Goal: Communication & Community: Answer question/provide support

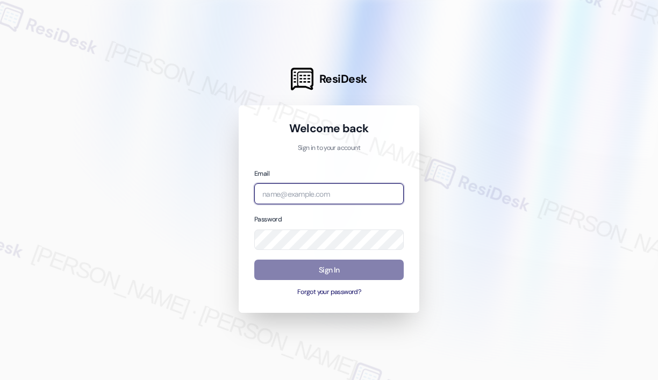
click at [323, 189] on input "email" at bounding box center [328, 193] width 149 height 21
click at [0, 380] on com-1password-button at bounding box center [0, 380] width 0 height 0
type input "[EMAIL_ADDRESS][PERSON_NAME][DOMAIN_NAME]"
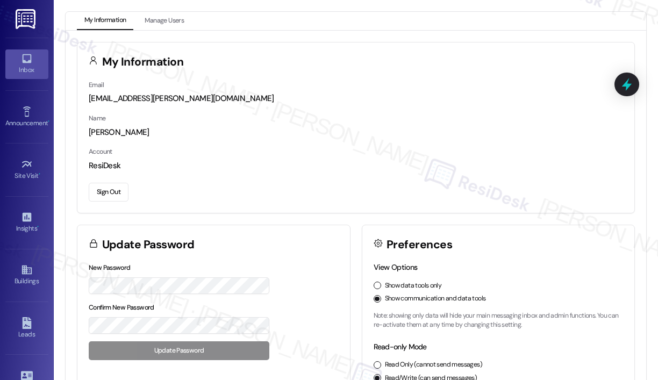
click at [28, 66] on div "Inbox" at bounding box center [27, 70] width 54 height 11
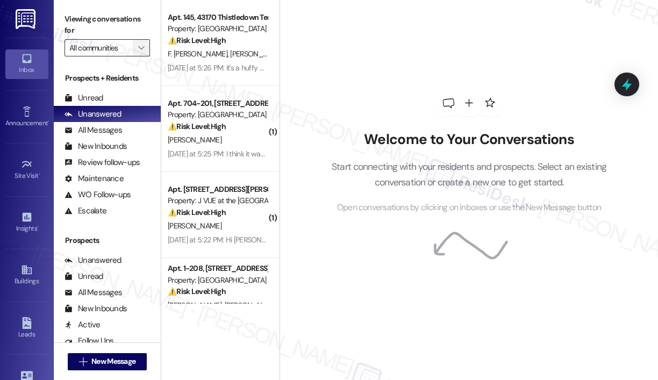
click at [141, 48] on icon "" at bounding box center [141, 48] width 6 height 9
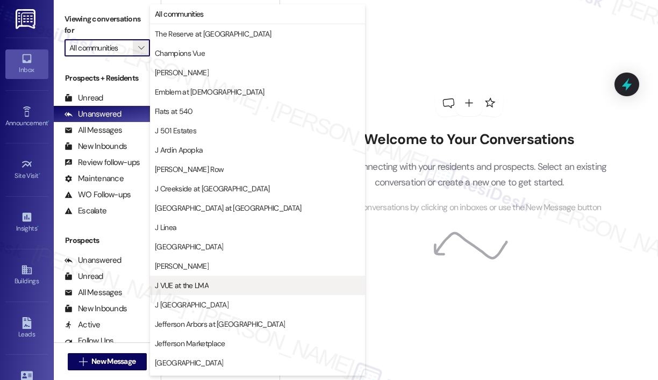
click at [191, 288] on span "J VUE at the LMA" at bounding box center [182, 285] width 54 height 11
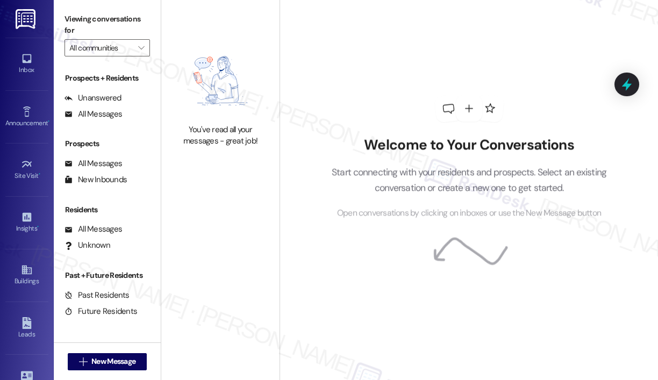
type input "J VUE at the LMA"
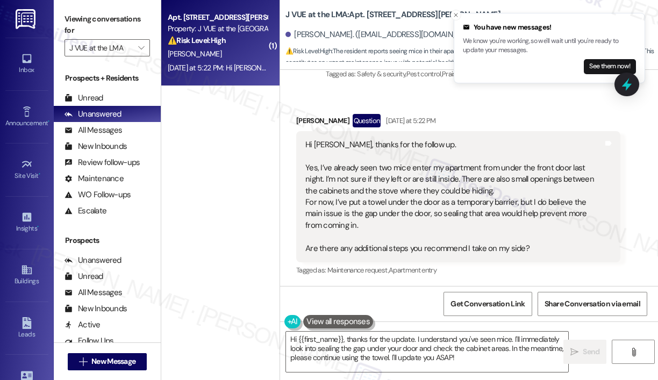
scroll to position [509, 0]
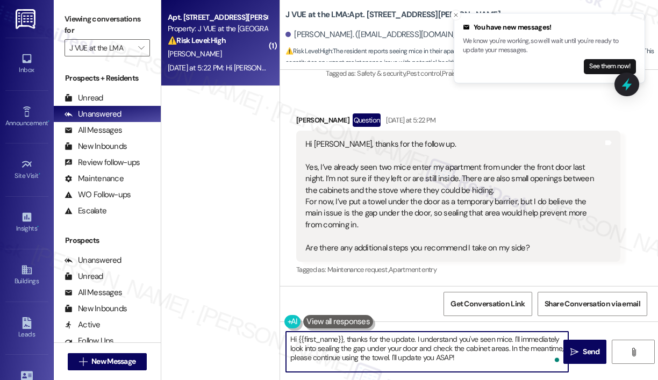
drag, startPoint x: 478, startPoint y: 362, endPoint x: 346, endPoint y: 333, distance: 135.4
click at [346, 333] on textarea "Hi {{first_name}}, thanks for the update. I understand you've seen mice. I'll i…" at bounding box center [427, 352] width 282 height 40
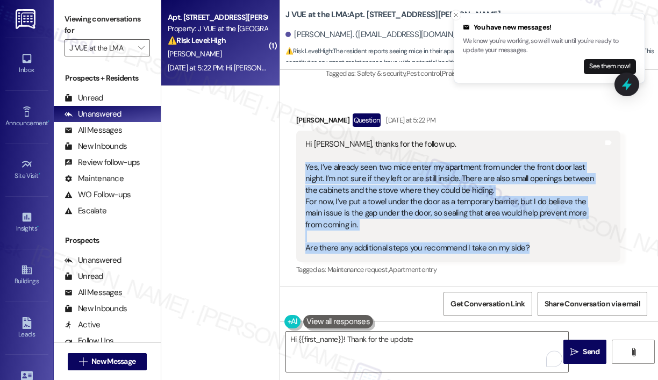
drag, startPoint x: 537, startPoint y: 250, endPoint x: 306, endPoint y: 167, distance: 245.6
click at [306, 167] on div "Hi Jay, thanks for the follow up. Yes, I’ve already seen two mice enter my apar…" at bounding box center [454, 196] width 298 height 115
copy div "Yes, I’ve already seen two mice enter my apartment from under the front door la…"
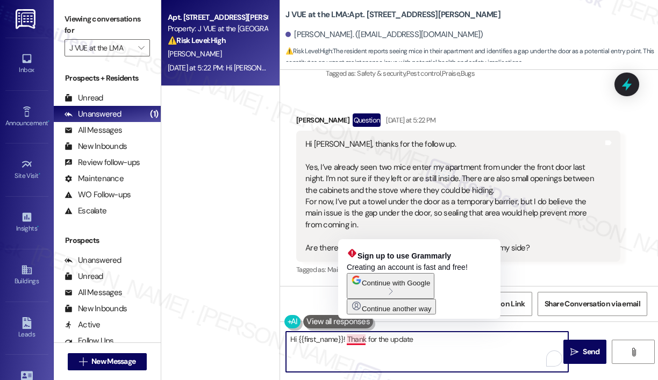
drag, startPoint x: 432, startPoint y: 338, endPoint x: 348, endPoint y: 338, distance: 83.9
click at [348, 338] on textarea "Hi {{first_name}}! Thank for the update" at bounding box center [427, 352] width 282 height 40
click at [347, 338] on textarea "Hi {{first_name}}! Thank for the update" at bounding box center [427, 352] width 282 height 40
paste textarea "you for reaching out. I’m sorry to hear you’ve already seen mice entering throu…"
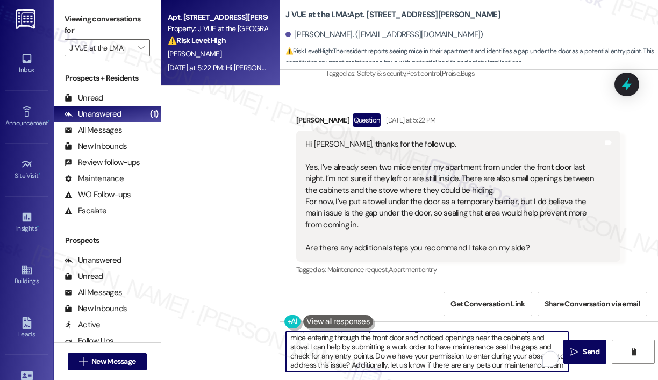
scroll to position [0, 0]
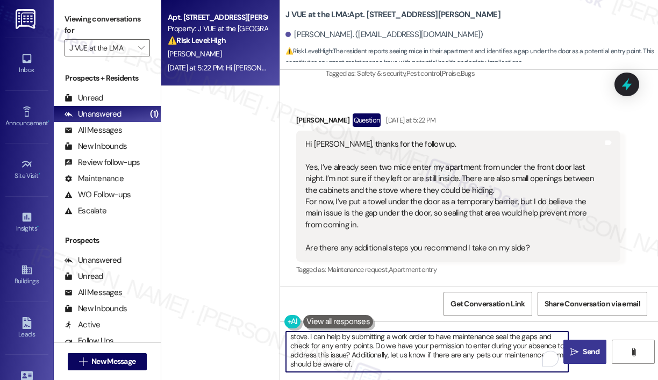
type textarea "Hi {{first_name}}! Thank you for reaching out. I’m sorry to hear you’ve already…"
click at [583, 349] on span "Send" at bounding box center [591, 351] width 17 height 11
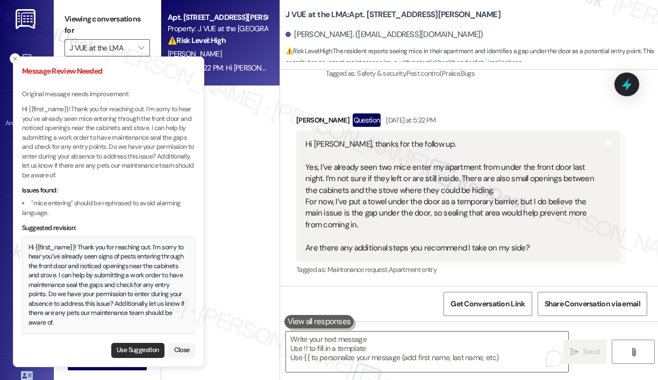
click at [142, 350] on button "Use Suggestion" at bounding box center [137, 350] width 53 height 15
type textarea "Hi {{first_name}}! Thank you for reaching out. I’m sorry to hear you’ve already…"
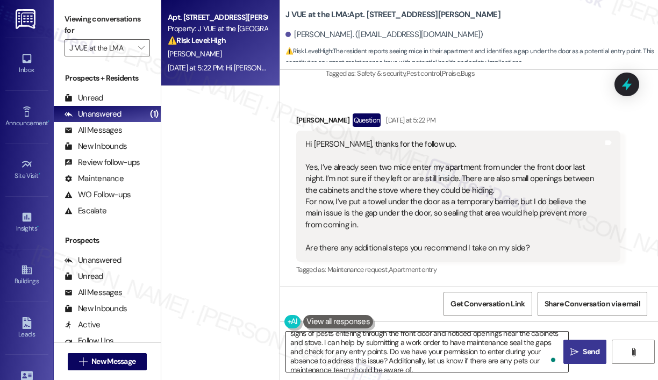
scroll to position [21, 0]
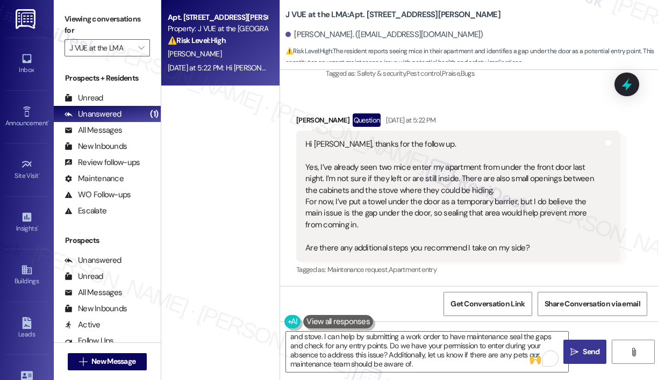
click at [581, 352] on span "Send" at bounding box center [591, 351] width 21 height 11
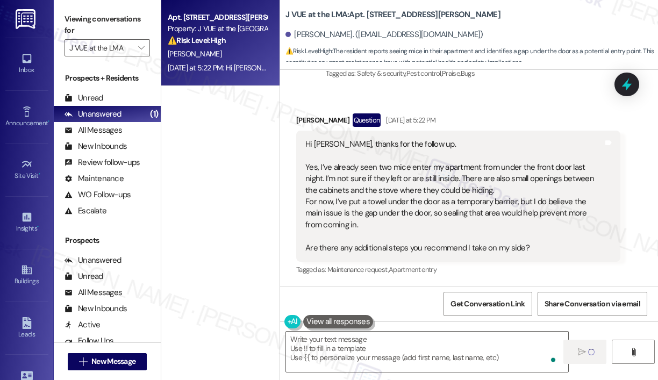
scroll to position [0, 0]
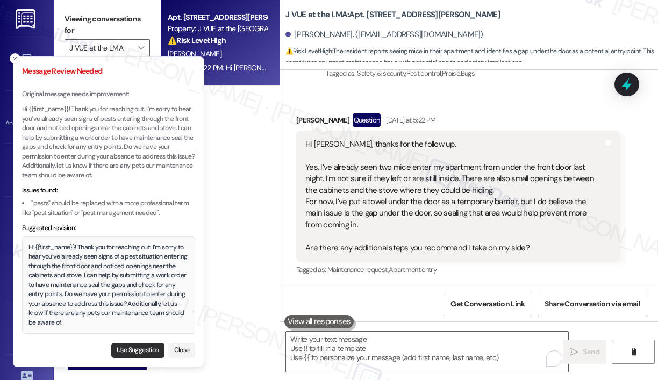
click at [151, 348] on button "Use Suggestion" at bounding box center [137, 350] width 53 height 15
type textarea "Hi {{first_name}}! Thank you for reaching out. I’m sorry to hear you’ve already…"
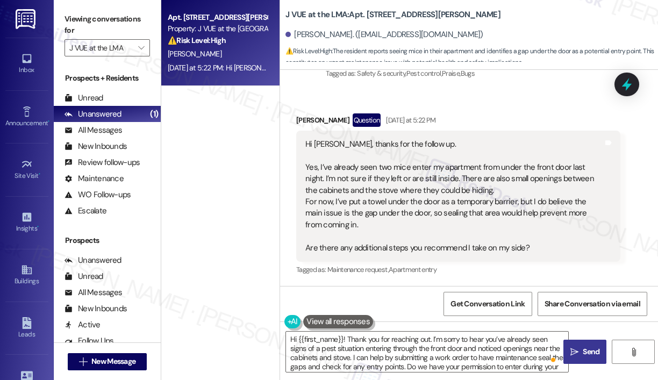
click at [594, 346] on span "Send" at bounding box center [591, 351] width 17 height 11
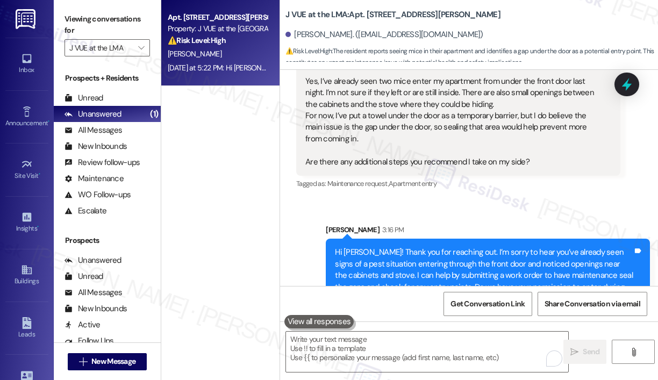
scroll to position [641, 0]
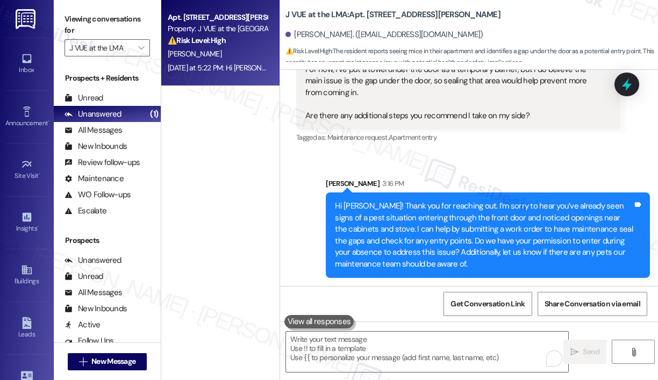
drag, startPoint x: 224, startPoint y: 169, endPoint x: 221, endPoint y: 153, distance: 15.8
click at [224, 168] on div "Apt. 0208, 75 Saint Alphonsus St Property: J VUE at the LMA ⚠️ Risk Level: High…" at bounding box center [220, 152] width 118 height 304
click at [144, 48] on icon "" at bounding box center [141, 48] width 6 height 9
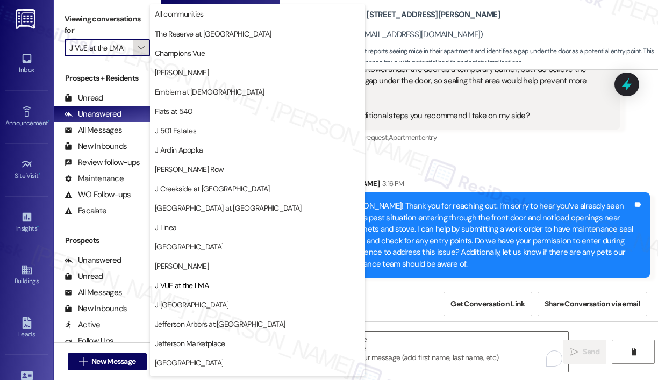
scroll to position [170, 0]
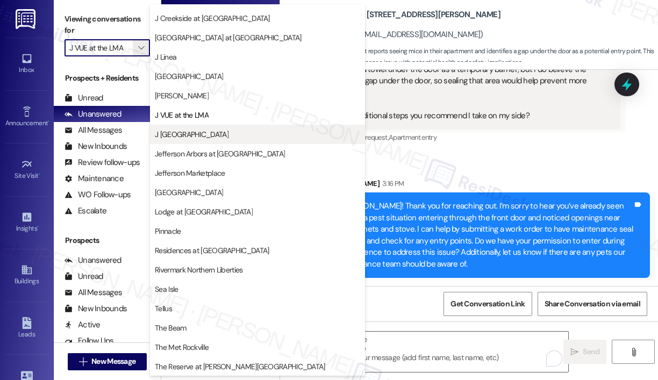
click at [194, 132] on span "J Woburn Heights" at bounding box center [192, 134] width 74 height 11
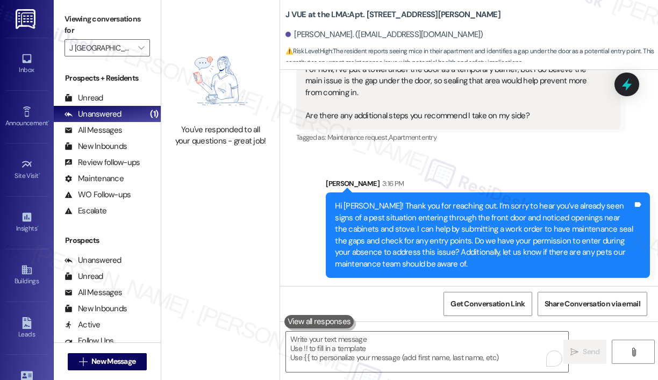
click at [211, 189] on div "You've responded to all your questions - great job!" at bounding box center [220, 95] width 118 height 190
click at [139, 48] on icon "" at bounding box center [141, 48] width 6 height 9
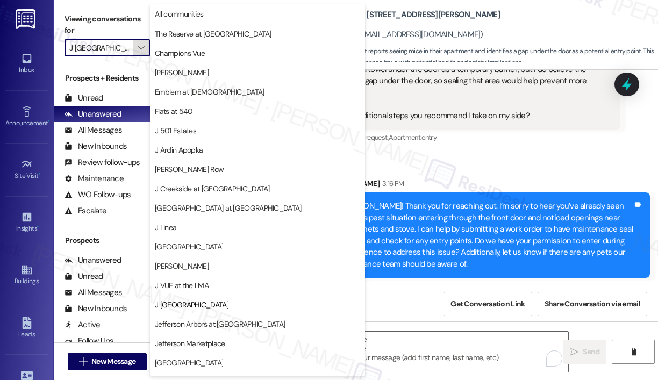
scroll to position [170, 0]
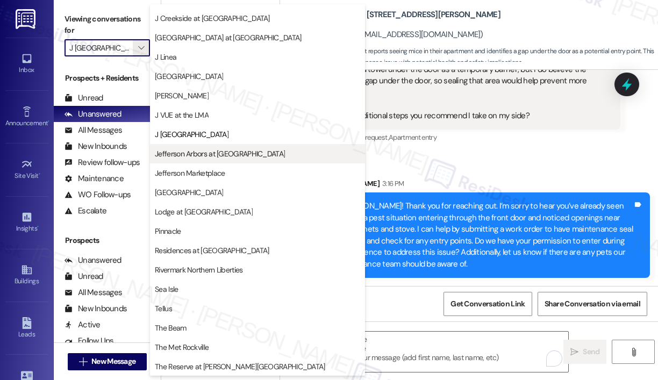
click at [179, 150] on span "Jefferson Arbors at Broadlands" at bounding box center [220, 153] width 130 height 11
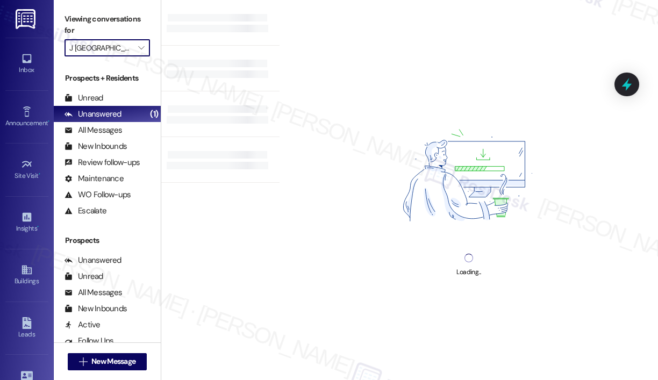
type input "Jefferson Arbors at Broadlands"
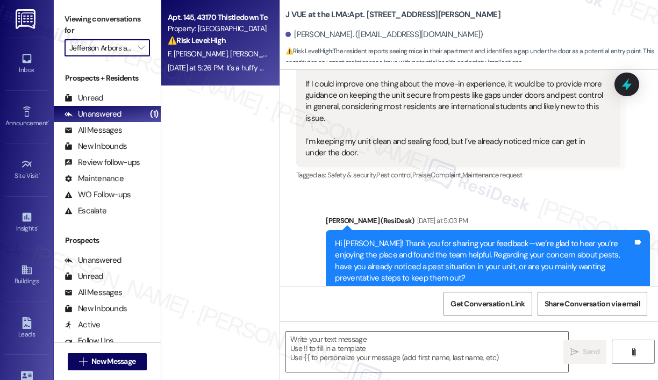
type textarea "Fetching suggested responses. Please feel free to read through the conversation…"
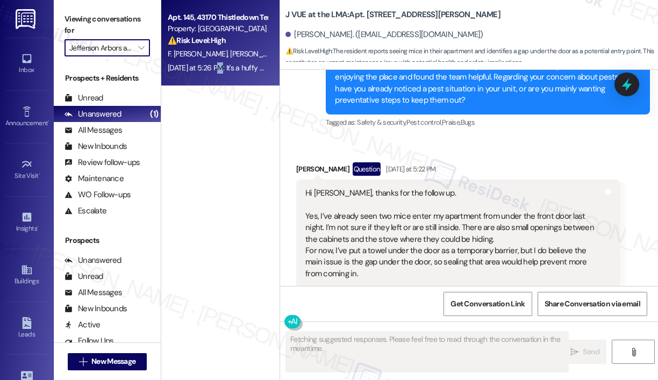
click at [219, 65] on div "Yesterday at 5:26 PM: It's a huffy bike with gears Yesterday at 5:26 PM: It's a…" at bounding box center [237, 68] width 138 height 10
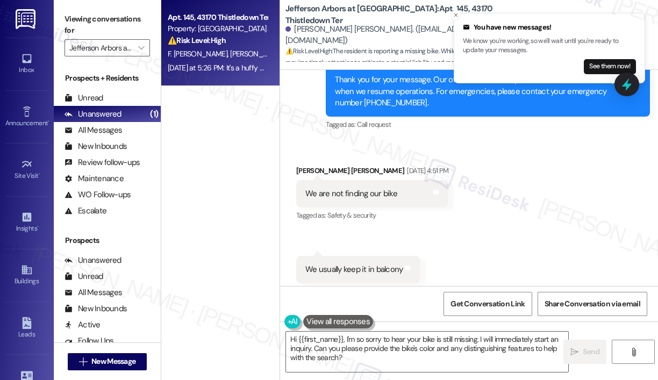
scroll to position [1732, 0]
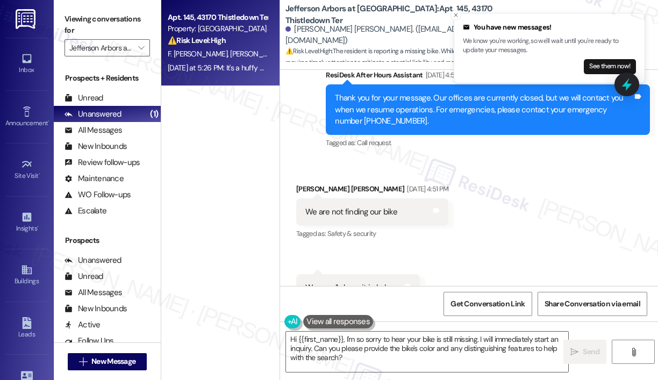
click at [339, 206] on div "We are not finding our bike" at bounding box center [351, 211] width 92 height 11
copy div "We are not finding our bike Tags and notes"
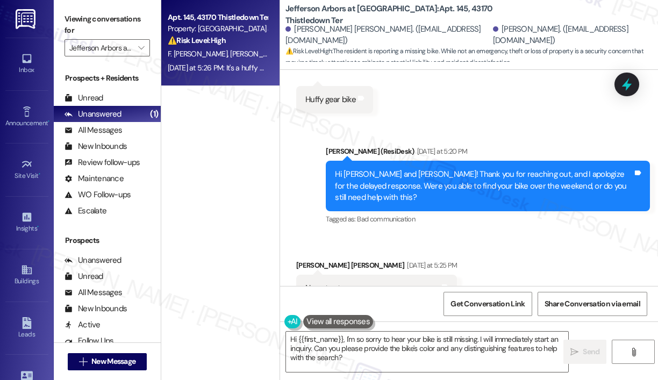
scroll to position [2163, 0]
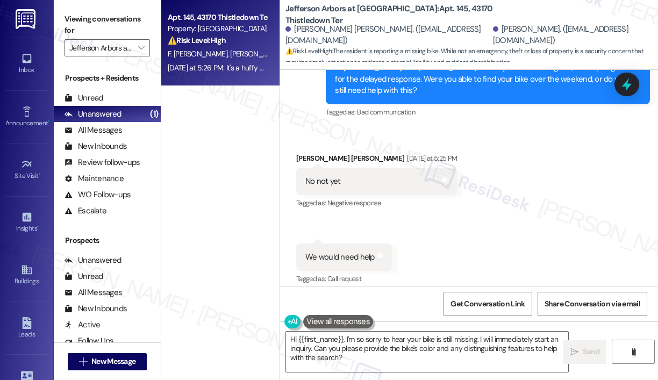
click at [359, 327] on div "It's a huffy bike with gears" at bounding box center [348, 332] width 87 height 11
copy div "It's a huffy bike with gears Tags and notes"
click at [375, 361] on textarea "Hi {{first_name}}, I'm so sorry to hear your bike is still missing. I will imme…" at bounding box center [427, 352] width 282 height 40
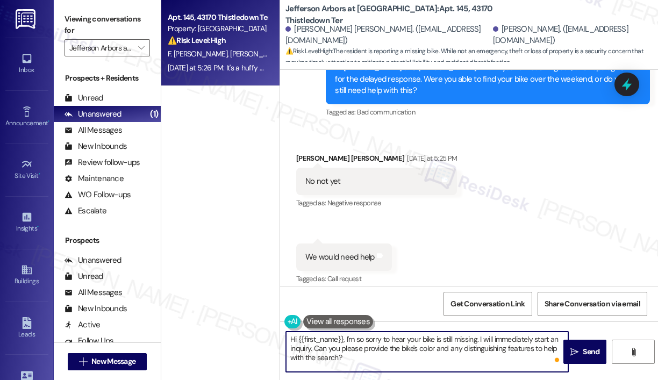
drag, startPoint x: 378, startPoint y: 359, endPoint x: 481, endPoint y: 342, distance: 104.5
click at [481, 342] on textarea "Hi {{first_name}}, I'm so sorry to hear your bike is still missing. I will imme…" at bounding box center [427, 352] width 282 height 40
paste textarea "Can you let me know when you last saw it, and have you already reported it to t…"
type textarea "Hi {{first_name}}, I'm so sorry to hear your bike is still missing. Can you let…"
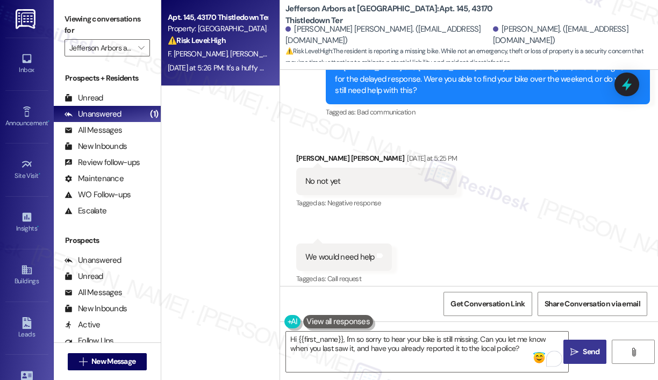
click at [579, 351] on span " Send" at bounding box center [585, 351] width 34 height 11
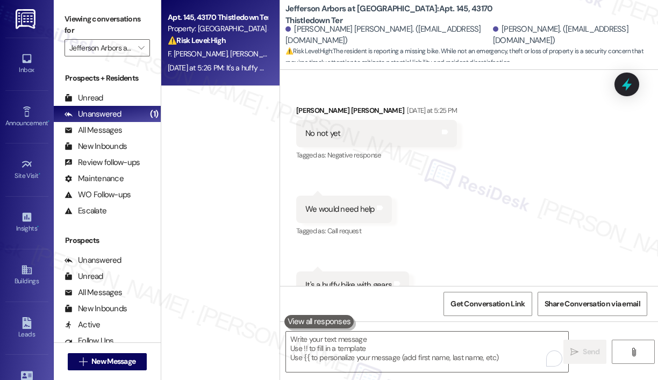
scroll to position [2250, 0]
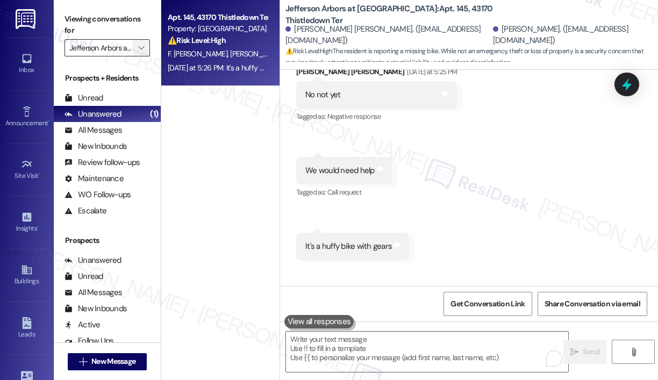
click at [144, 47] on icon "" at bounding box center [141, 48] width 6 height 9
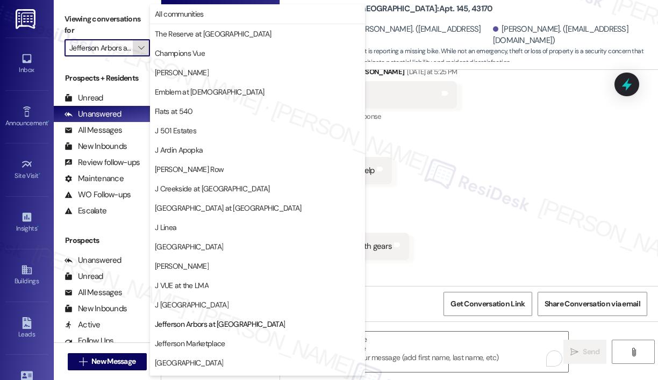
scroll to position [170, 0]
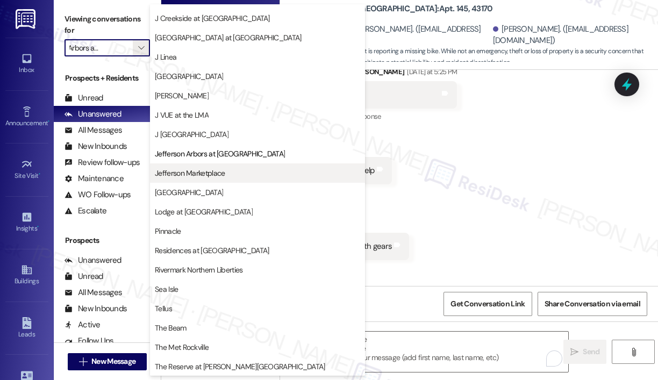
click at [222, 169] on span "Jefferson Marketplace" at bounding box center [190, 173] width 70 height 11
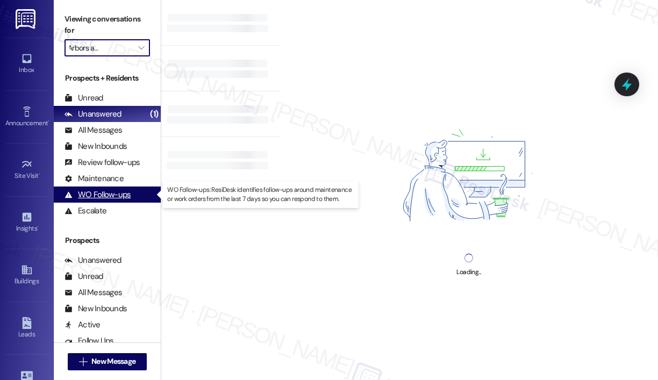
type input "Jefferson Marketplace"
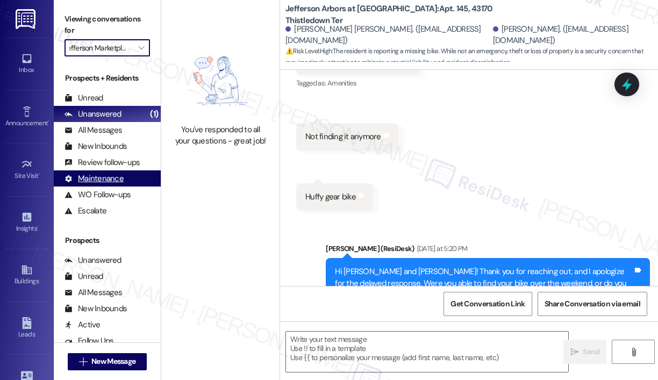
scroll to position [2163, 0]
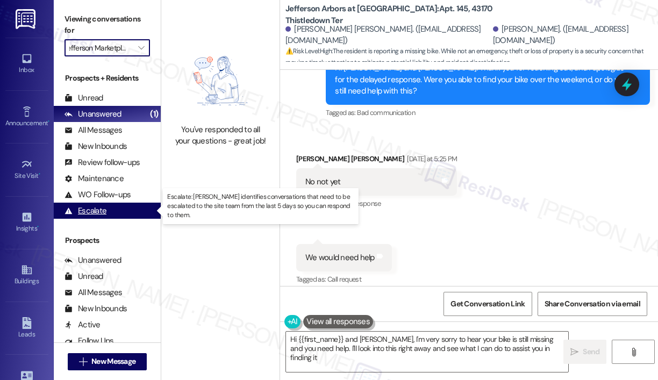
type textarea "Hi {{first_name}} and Harikishan, I'm very sorry to hear your bike is still mis…"
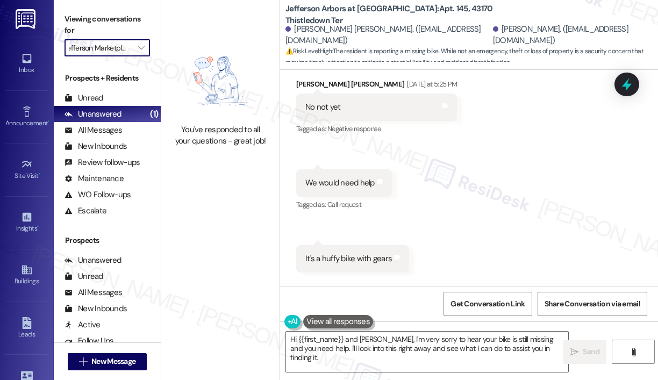
scroll to position [2265, 0]
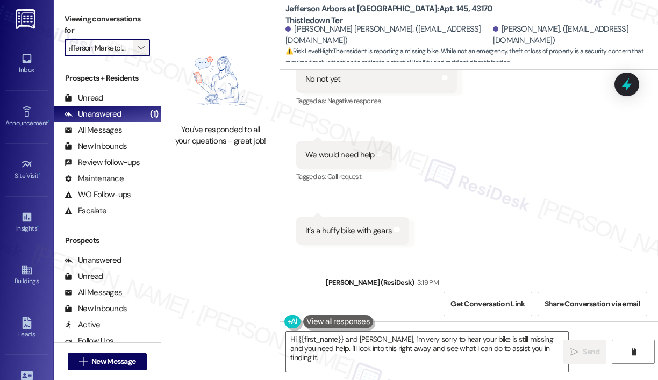
click at [138, 47] on span "" at bounding box center [141, 47] width 10 height 17
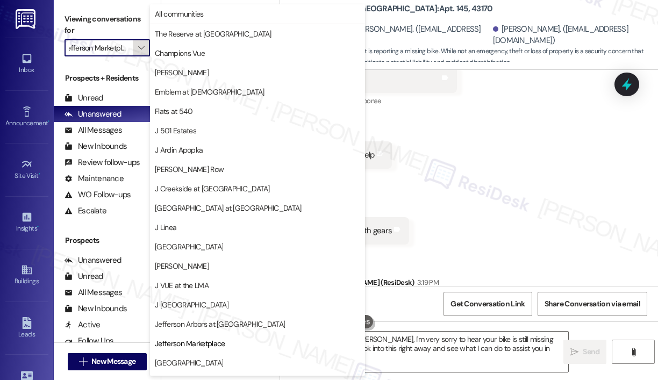
scroll to position [170, 0]
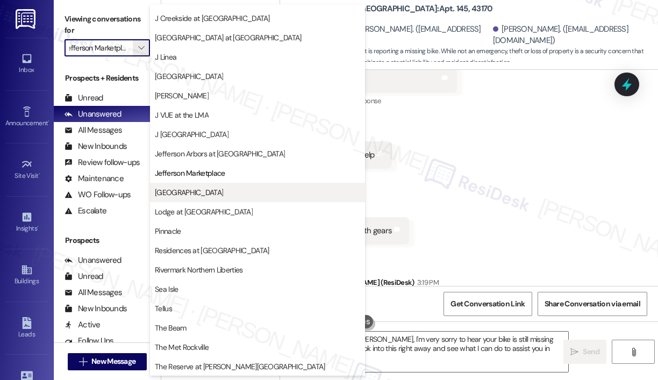
click at [208, 191] on span "Jefferson Somerset Park" at bounding box center [189, 192] width 68 height 11
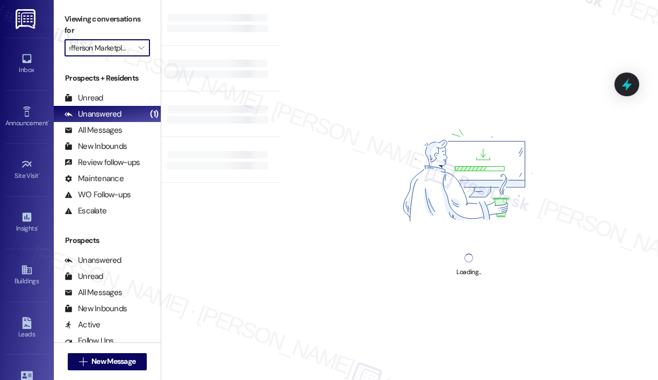
type input "Jefferson Somerset Park"
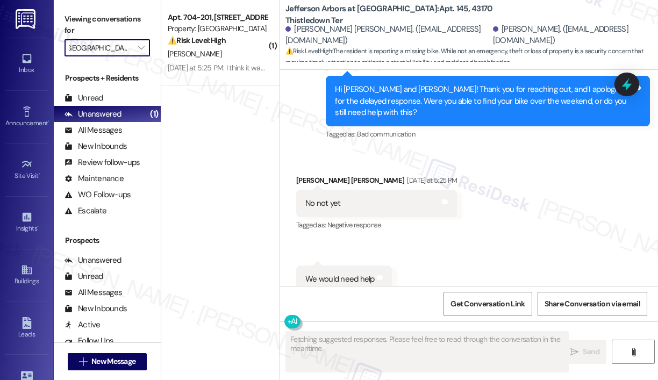
scroll to position [2163, 0]
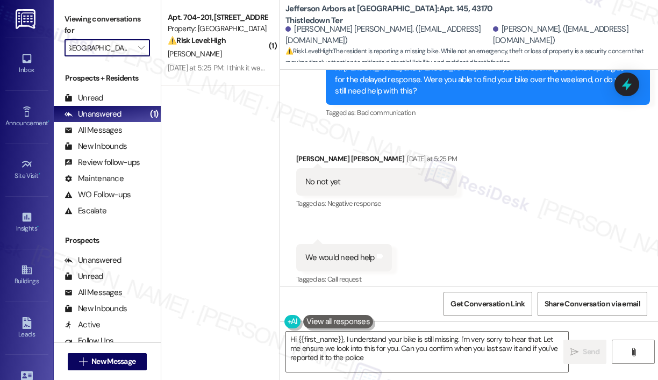
type textarea "Hi {{first_name}}, I understand your bike is still missing. I'm very sorry to h…"
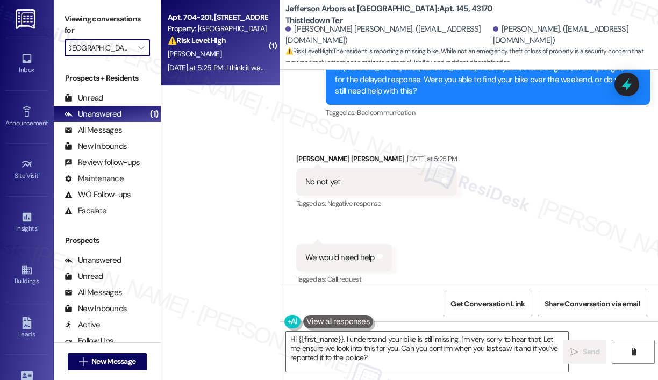
click at [239, 60] on div "[PERSON_NAME]" at bounding box center [218, 53] width 102 height 13
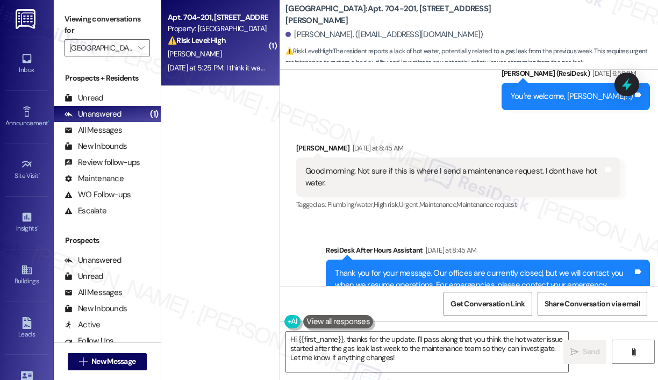
scroll to position [8461, 0]
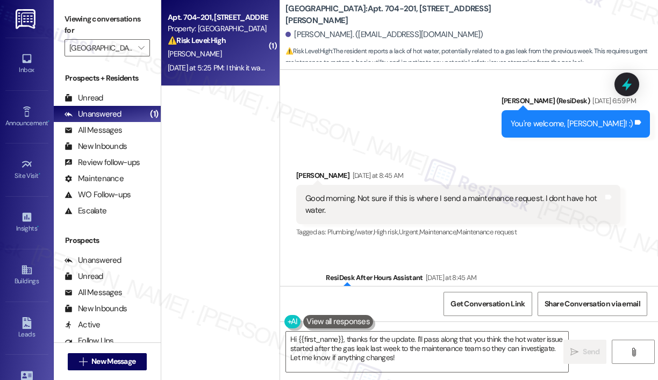
click at [566, 251] on div "Sent via SMS ResiDesk After Hours Assistant Yesterday at 8:45 AM Thank you for …" at bounding box center [469, 361] width 378 height 227
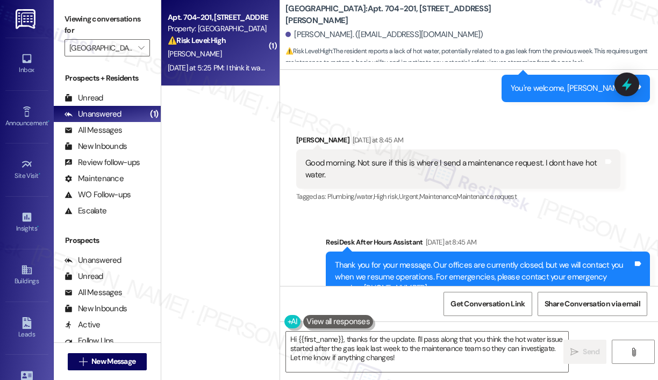
scroll to position [8515, 0]
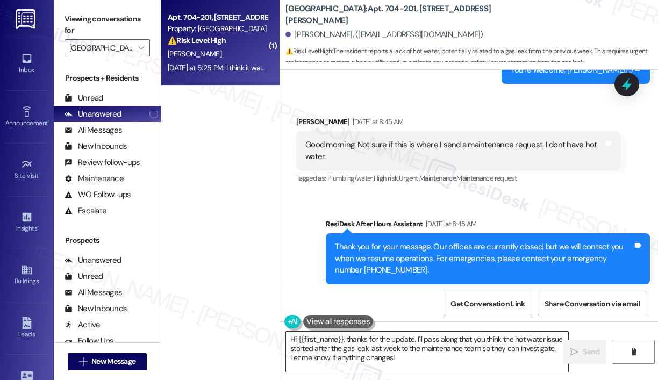
click at [449, 359] on textarea "Hi {{first_name}}, thanks for the update. I'll pass along that you think the ho…" at bounding box center [427, 352] width 282 height 40
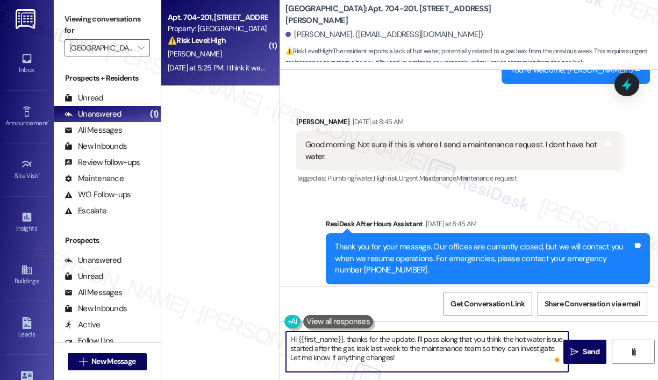
drag, startPoint x: 449, startPoint y: 359, endPoint x: 278, endPoint y: 357, distance: 171.0
click at [278, 357] on div "( 1 ) Apt. 704-201, 600 Sommerset Park Dr SE Property: Jefferson Somerset Park …" at bounding box center [409, 190] width 497 height 380
drag, startPoint x: 415, startPoint y: 335, endPoint x: 559, endPoint y: 350, distance: 144.9
click at [559, 350] on textarea "Hi {{first_name}}, thanks for the update. I'll pass along that you think the ho…" at bounding box center [427, 352] width 282 height 40
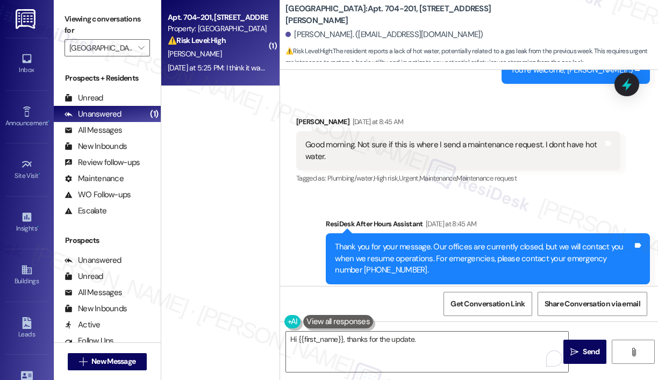
click at [326, 181] on div "Received via SMS Aretha Sutton Yesterday at 8:45 AM Good morning. Not sure if t…" at bounding box center [458, 151] width 340 height 86
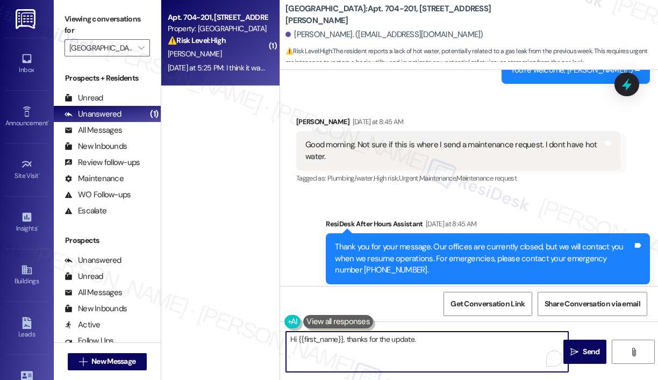
click at [452, 336] on textarea "Hi {{first_name}}, thanks for the update." at bounding box center [427, 352] width 282 height 40
paste textarea "Do we have your permission to enter during your absence to address this issue? …"
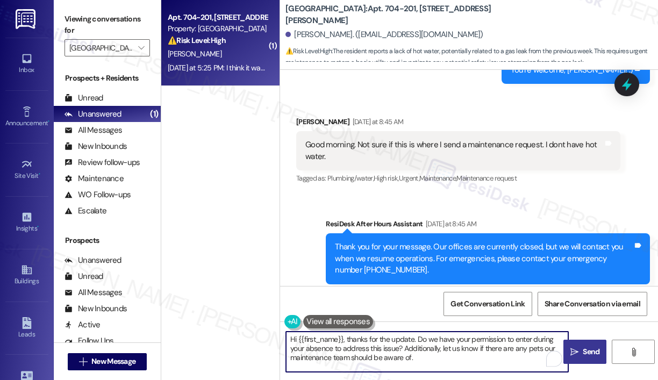
type textarea "Hi {{first_name}}, thanks for the update. Do we have your permission to enter d…"
click at [576, 350] on icon "" at bounding box center [574, 352] width 8 height 9
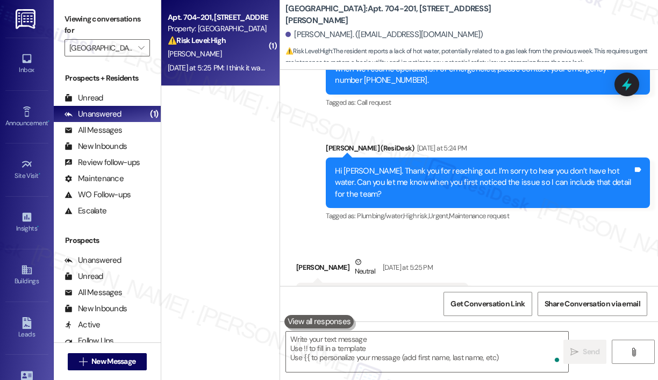
scroll to position [8730, 0]
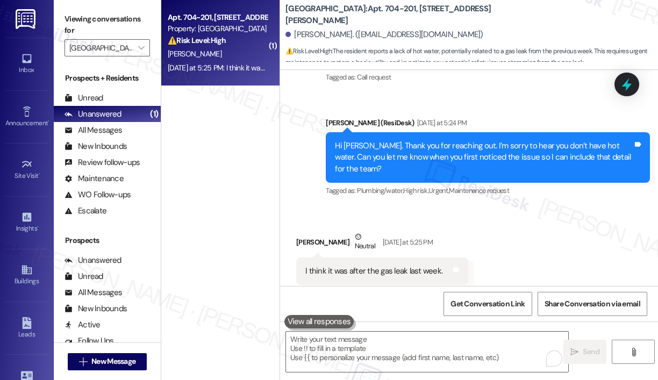
drag, startPoint x: 552, startPoint y: 259, endPoint x: 546, endPoint y: 259, distance: 5.9
click at [551, 258] on div "Received via SMS Aretha Sutton Neutral Yesterday at 5:25 PM I think it was afte…" at bounding box center [469, 258] width 378 height 102
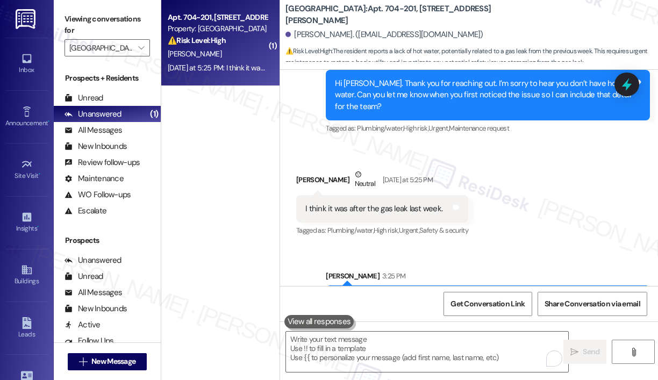
scroll to position [8829, 0]
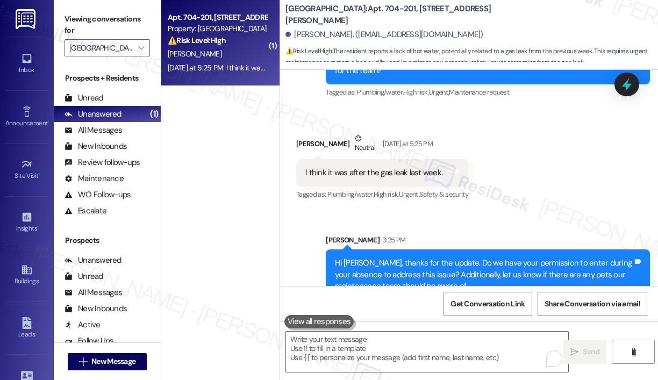
click at [587, 172] on div "Received via SMS Aretha Sutton Neutral Yesterday at 5:25 PM I think it was afte…" at bounding box center [469, 160] width 378 height 102
click at [142, 47] on icon "" at bounding box center [141, 48] width 6 height 9
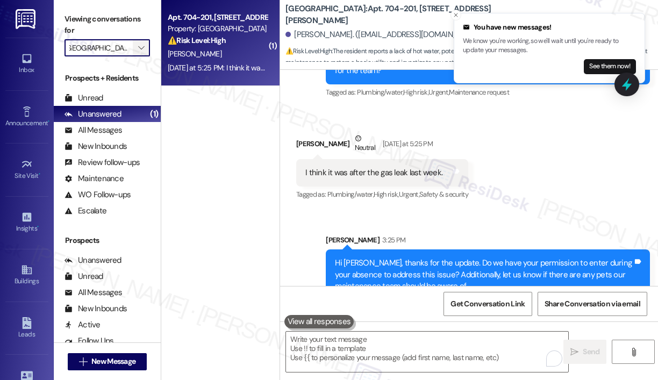
scroll to position [8903, 0]
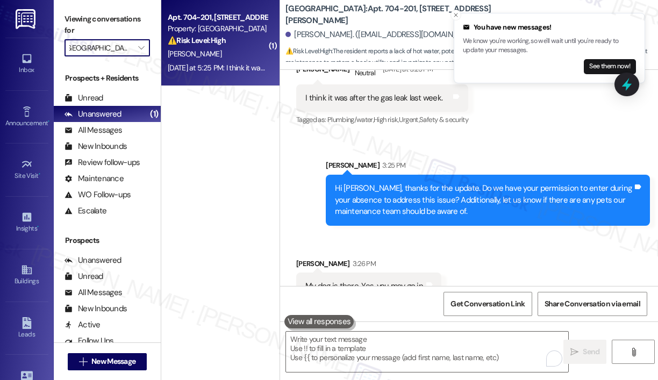
click at [507, 251] on div "Received via SMS Aretha Sutton 3:26 PM My dog is there. Yes, you may go in. Tag…" at bounding box center [469, 271] width 378 height 75
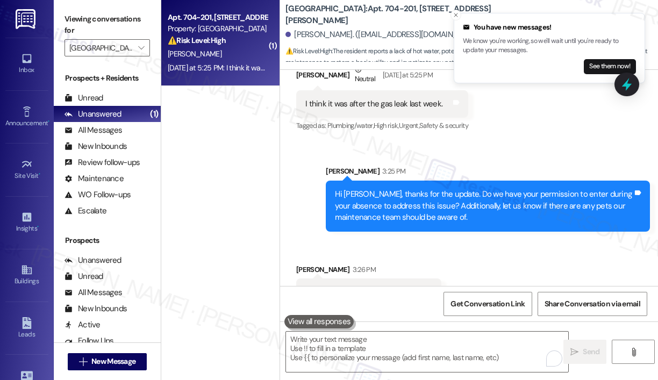
scroll to position [8904, 0]
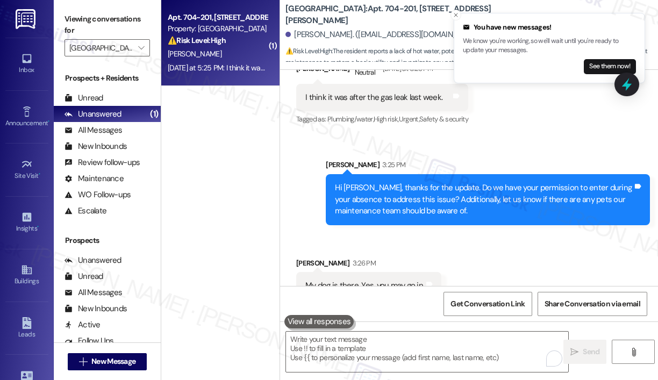
click at [246, 219] on div "( 1 ) Apt. 704-201, 600 Sommerset Park Dr SE Property: Jefferson Somerset Park …" at bounding box center [220, 152] width 118 height 304
click at [518, 260] on div "Received via SMS Aretha Sutton 3:26 PM My dog is there. Yes, you may go in. Tag…" at bounding box center [469, 270] width 378 height 75
click at [479, 240] on div "Received via SMS Aretha Sutton 3:26 PM My dog is there. Yes, you may go in. Tag…" at bounding box center [469, 270] width 378 height 75
click at [226, 153] on div "( 1 ) Apt. 704-201, 600 Sommerset Park Dr SE Property: Jefferson Somerset Park …" at bounding box center [220, 152] width 118 height 304
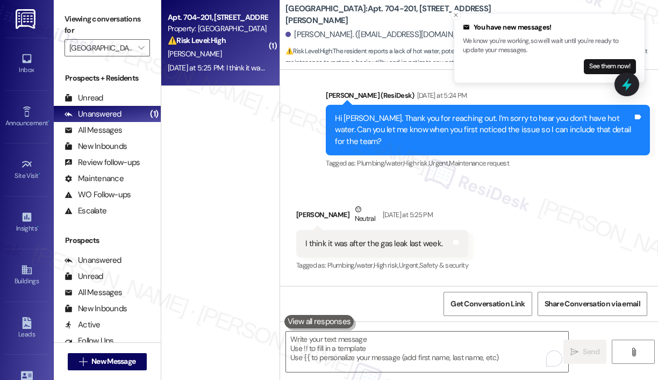
scroll to position [8743, 0]
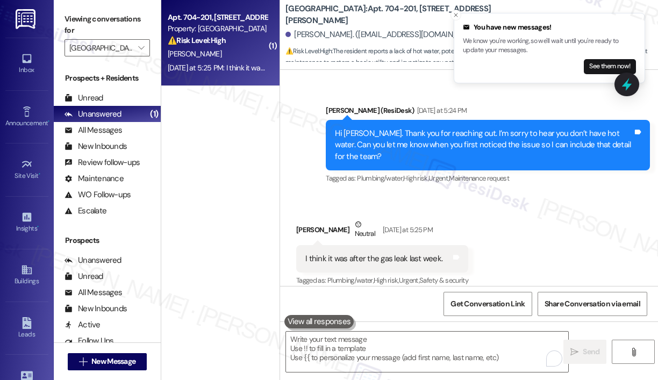
click at [487, 197] on div "Received via SMS Aretha Sutton Neutral Yesterday at 5:25 PM I think it was afte…" at bounding box center [469, 246] width 378 height 102
click at [237, 59] on div "[PERSON_NAME]" at bounding box center [218, 53] width 102 height 13
click at [238, 66] on div "Yesterday at 5:25 PM: I think it was after the gas leak last week. Yesterday at…" at bounding box center [260, 68] width 184 height 10
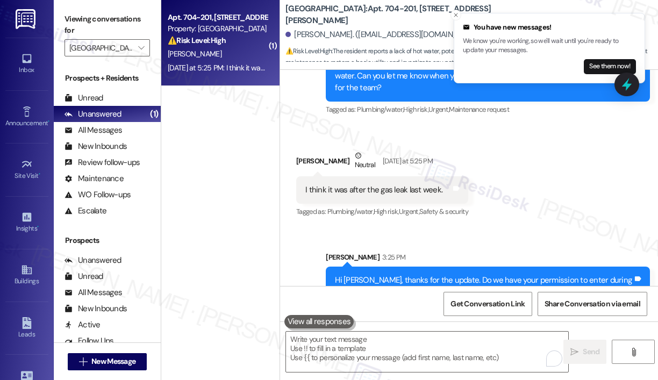
scroll to position [8904, 0]
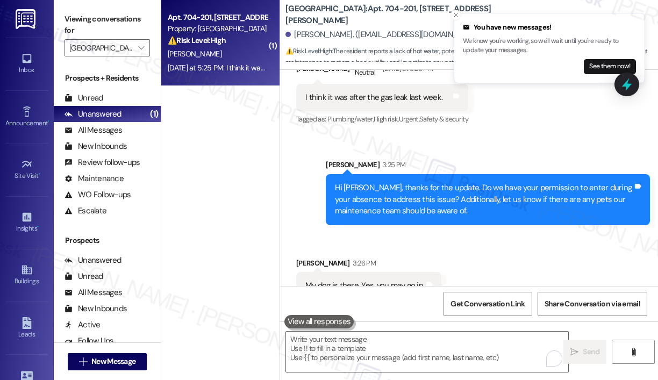
click at [239, 63] on div "Yesterday at 5:25 PM: I think it was after the gas leak last week. Yesterday at…" at bounding box center [260, 68] width 184 height 10
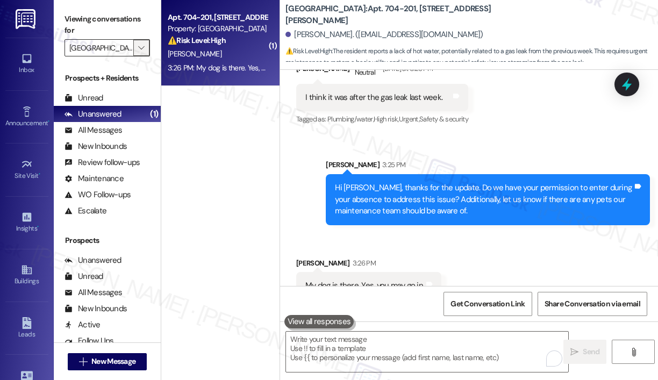
click at [142, 48] on icon "" at bounding box center [141, 48] width 6 height 9
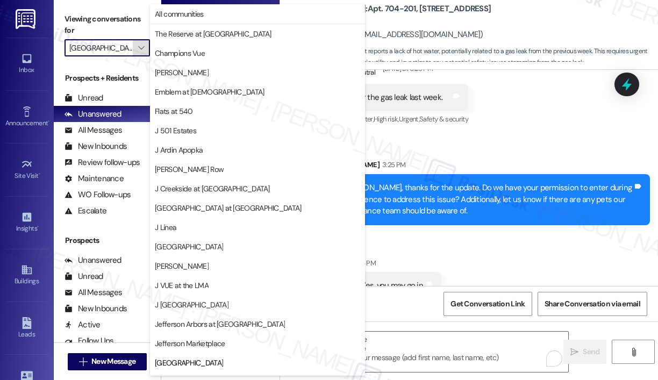
scroll to position [170, 0]
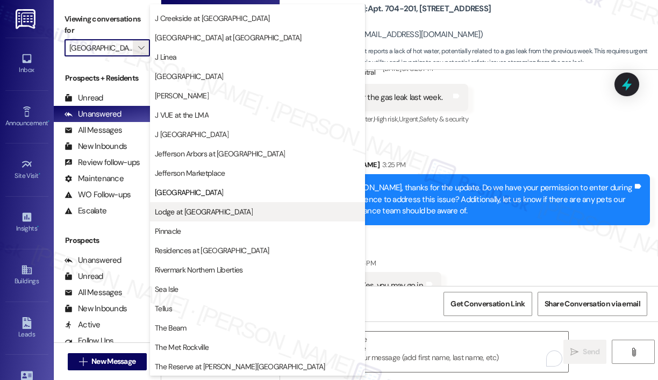
click at [216, 212] on span "Lodge at Croasdaile Farm" at bounding box center [204, 211] width 98 height 11
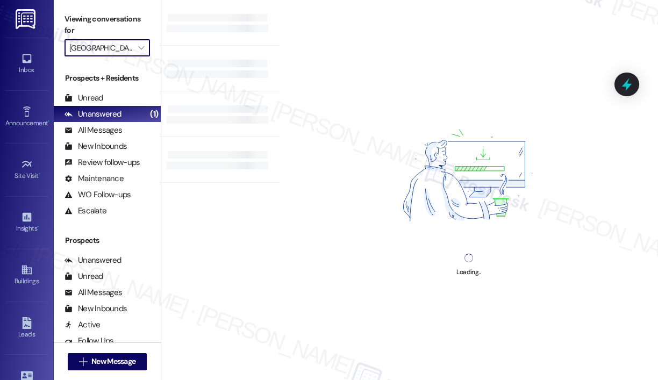
type input "Lodge at Croasdaile Farm"
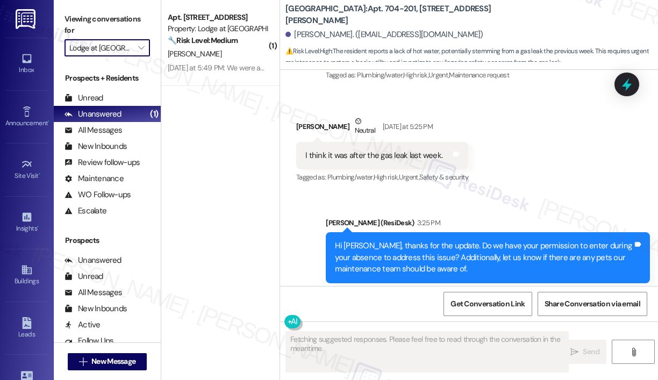
scroll to position [8935, 0]
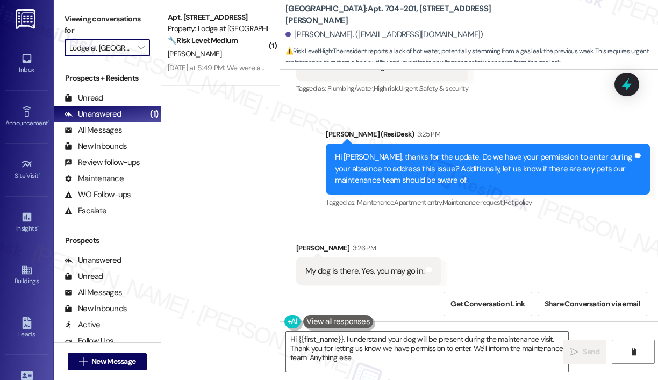
type textarea "Hi {{first_name}}, I understand your dog will be present during the maintenance…"
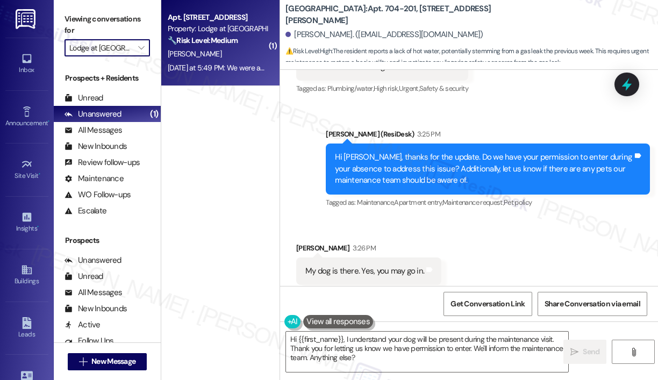
click at [211, 59] on div "B. Scoggins" at bounding box center [218, 53] width 102 height 13
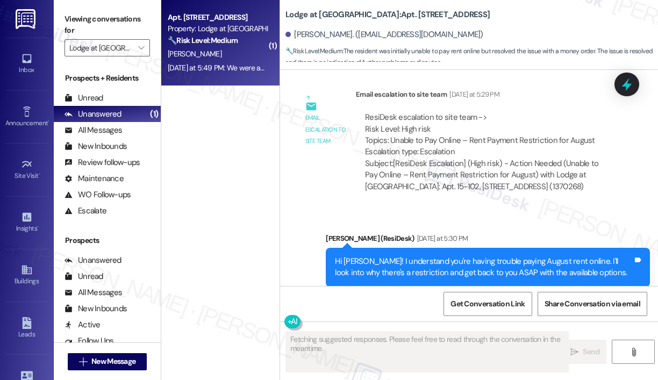
scroll to position [3279, 0]
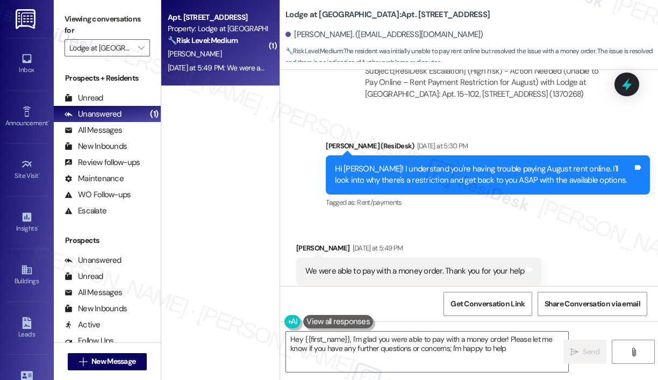
type textarea "Hey {{first_name}}, I'm glad you were able to pay with a money order! Please le…"
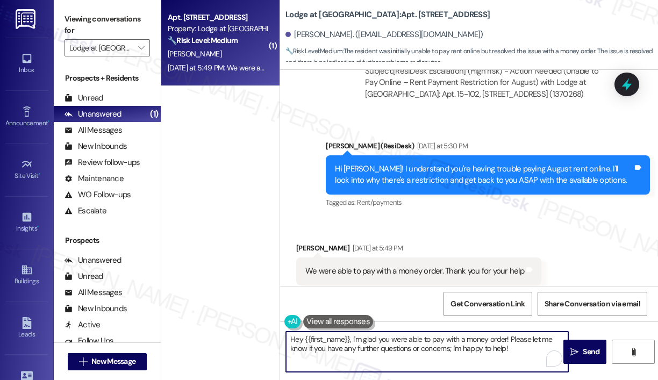
click at [503, 349] on textarea "Hey {{first_name}}, I'm glad you were able to pay with a money order! Please le…" at bounding box center [427, 352] width 282 height 40
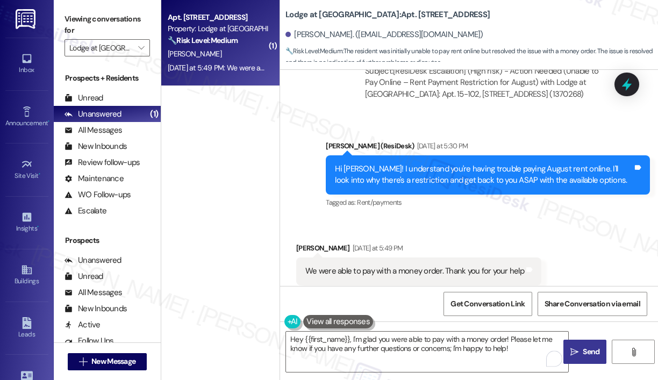
click at [587, 347] on span "Send" at bounding box center [591, 351] width 17 height 11
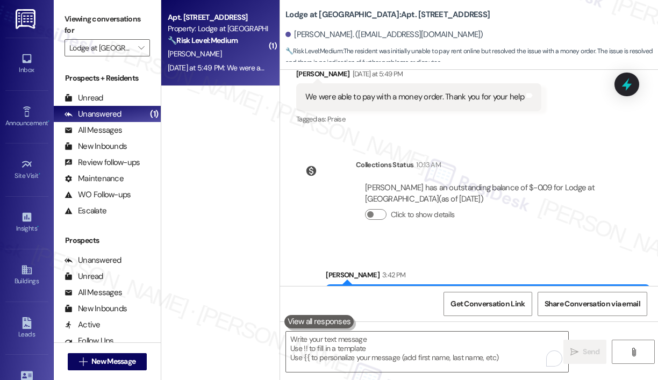
scroll to position [3477, 0]
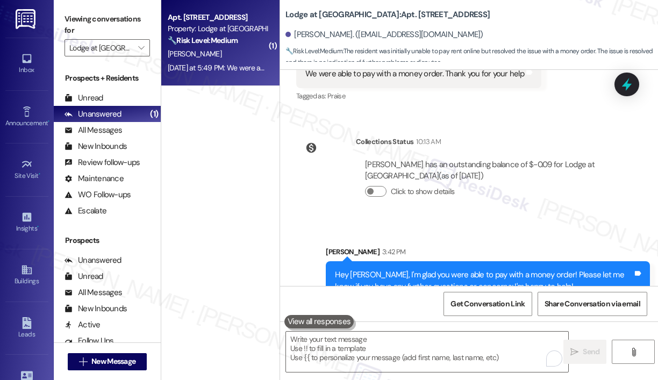
drag, startPoint x: 235, startPoint y: 156, endPoint x: 176, endPoint y: 92, distance: 87.2
click at [234, 156] on div "( 1 ) Apt. 15-102, 3130 Hillandale Road Property: Lodge at Croasdaile Farm 🔧 Ri…" at bounding box center [220, 152] width 118 height 304
click at [138, 47] on icon "" at bounding box center [141, 48] width 6 height 9
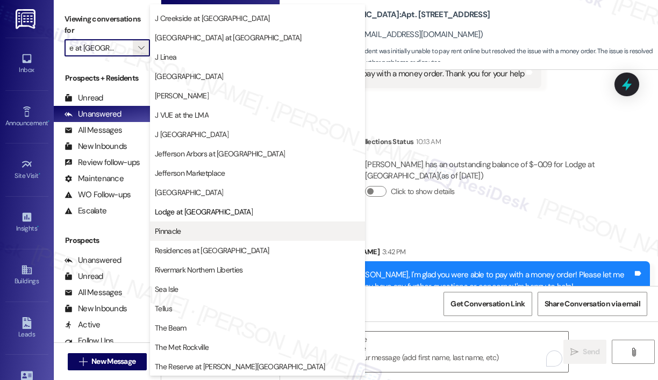
click at [192, 229] on span "Pinnacle" at bounding box center [257, 231] width 205 height 11
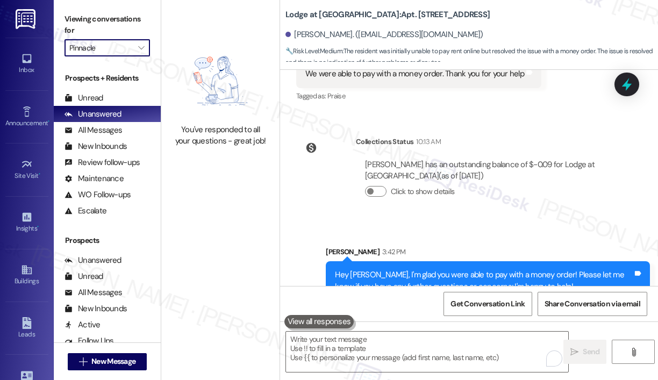
click at [495, 238] on div "Sent via SMS Sarah 3:42 PM Hey Brandon, I'm glad you were able to pay with a mo…" at bounding box center [488, 273] width 340 height 70
click at [146, 48] on span "" at bounding box center [141, 47] width 10 height 17
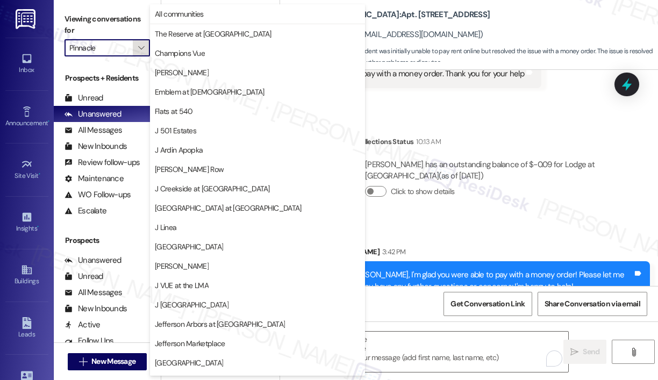
scroll to position [170, 0]
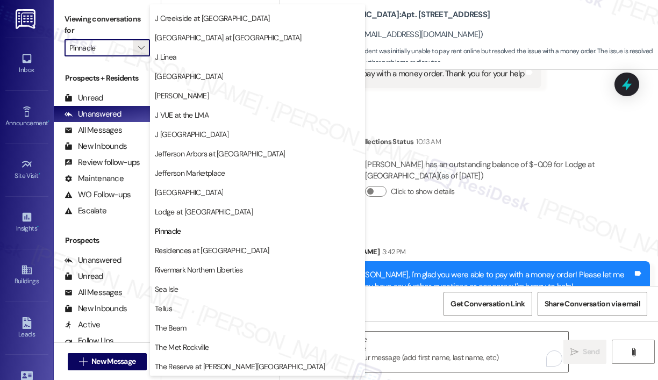
click at [195, 251] on span "Residences at Annapolis Junction" at bounding box center [212, 250] width 114 height 11
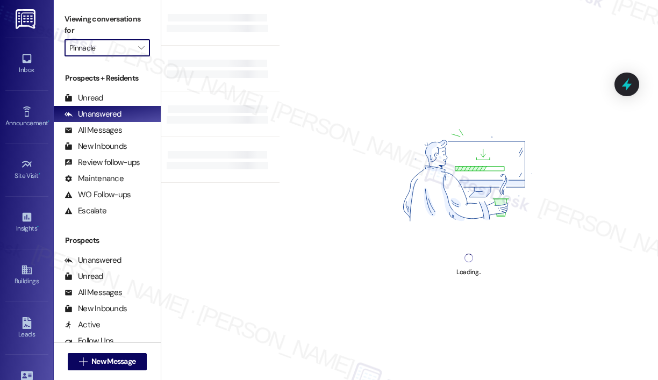
type input "Residences at Annapolis Junction"
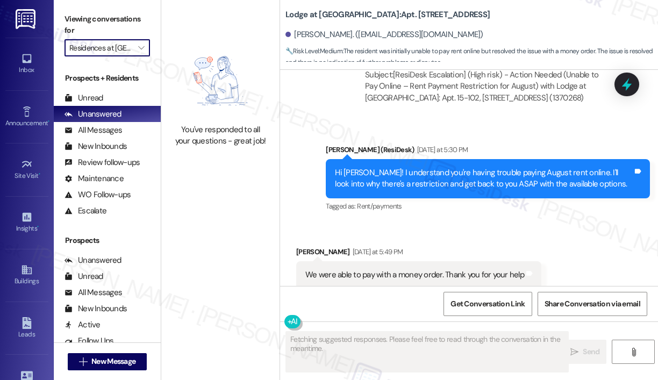
scroll to position [3279, 0]
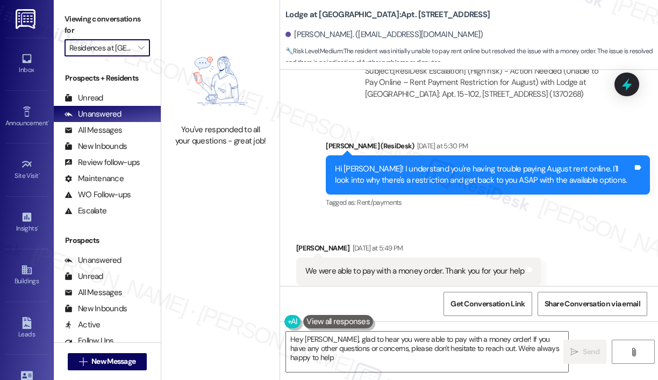
type textarea "Hey Brandon, glad to hear you were able to pay with a money order! If you have …"
click at [423, 218] on div "Received via SMS Brandon Scoggins Yesterday at 5:49 PM We were able to pay with…" at bounding box center [469, 263] width 378 height 91
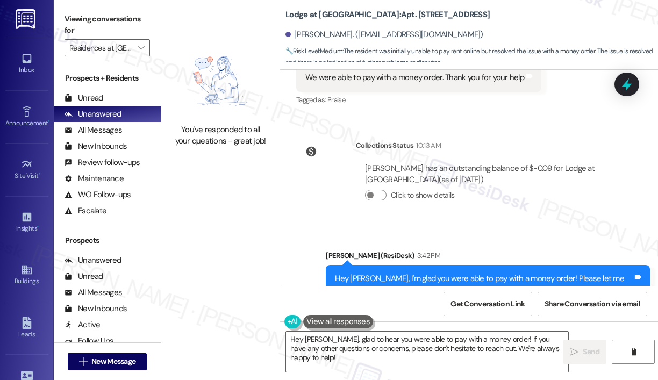
scroll to position [3493, 0]
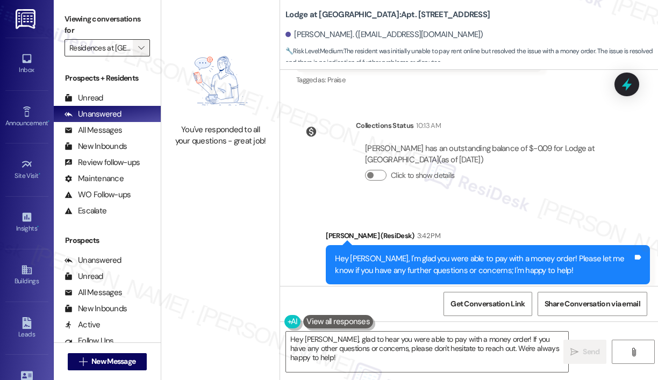
click at [142, 49] on icon "" at bounding box center [141, 48] width 6 height 9
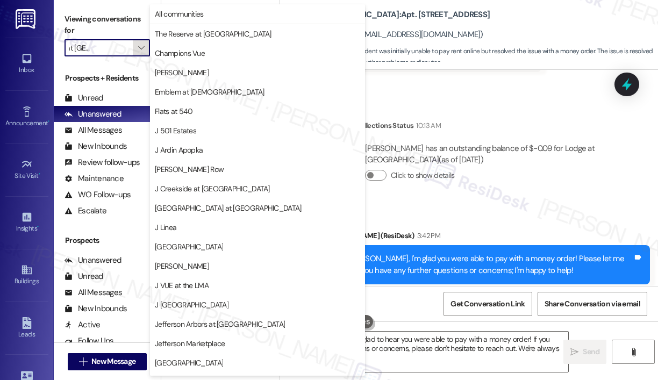
scroll to position [170, 0]
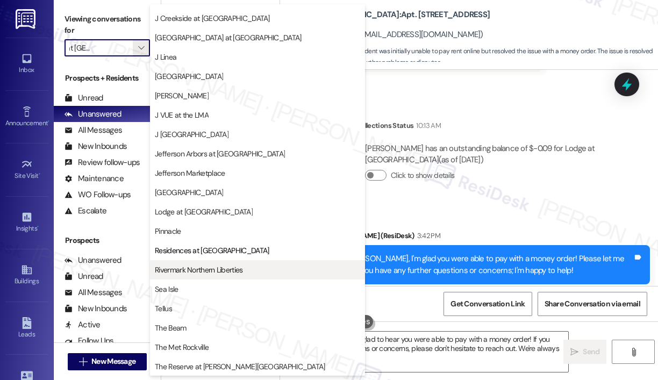
click at [206, 266] on span "Rivermark Northern Liberties" at bounding box center [199, 270] width 88 height 11
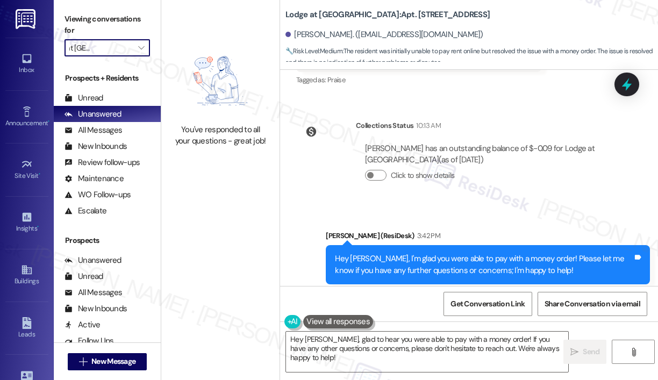
type input "Rivermark Northern Liberties"
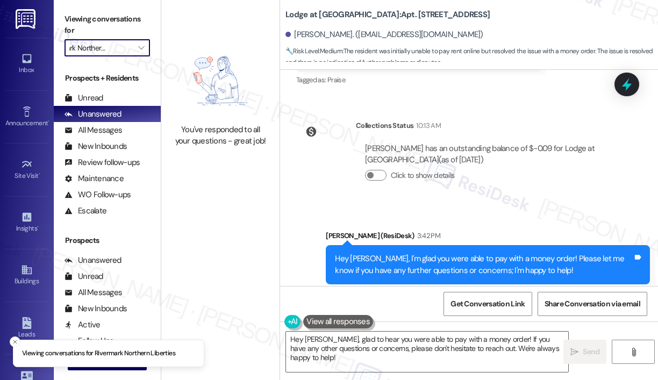
scroll to position [0, 26]
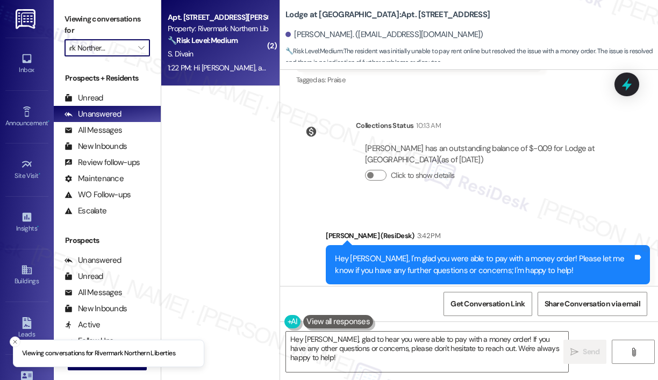
click at [227, 65] on div "1:22 PM: Hi Jay, any updates? 1:22 PM: Hi Jay, any updates?" at bounding box center [235, 68] width 134 height 10
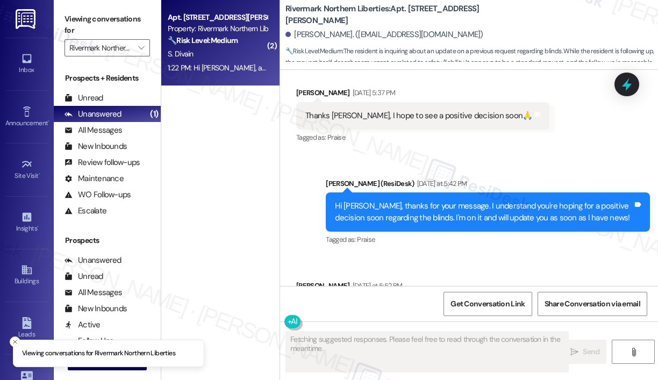
scroll to position [3611, 0]
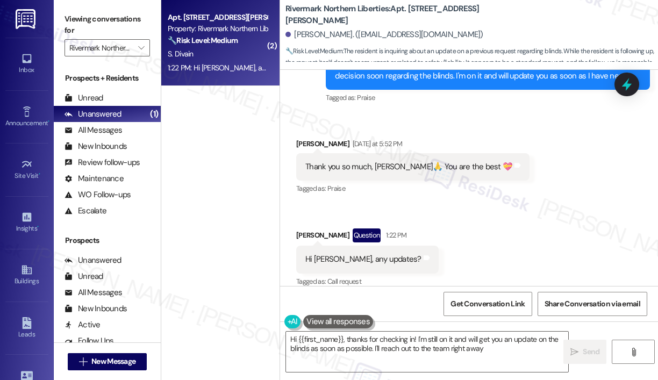
type textarea "Hi {{first_name}}, thanks for checking in! I'm still on it and will get you an …"
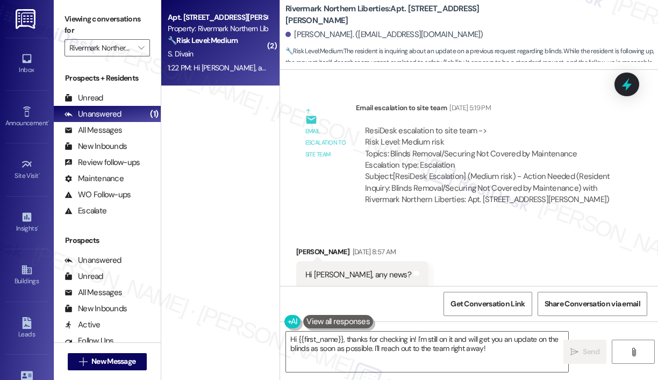
scroll to position [2805, 0]
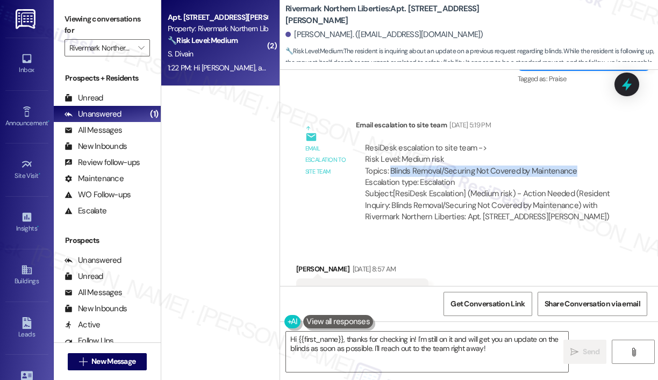
drag, startPoint x: 581, startPoint y: 147, endPoint x: 391, endPoint y: 148, distance: 189.8
click at [391, 148] on div "ResiDesk escalation to site team -> Risk Level: Medium risk Topics: Blinds Remo…" at bounding box center [488, 165] width 246 height 46
copy div "Blinds Removal/Securing Not Covered by Maintenance"
click at [626, 83] on icon at bounding box center [626, 84] width 13 height 17
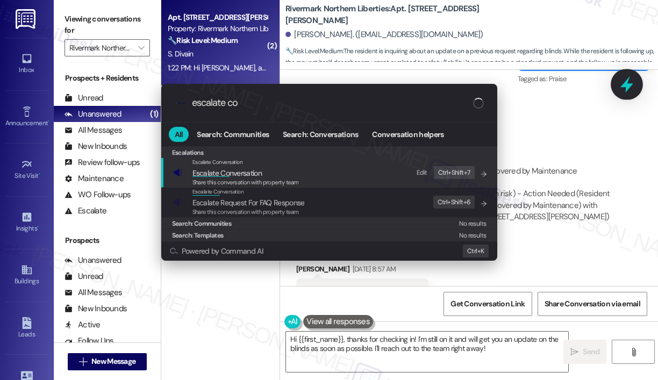
type input "escalate con"
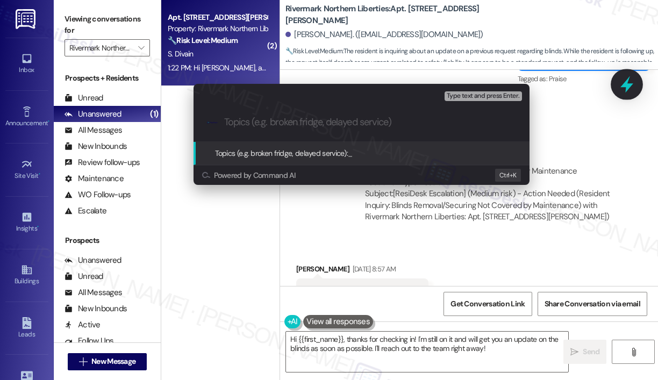
type input "Blinds Removal/Securing Not Covered by Maintenance"
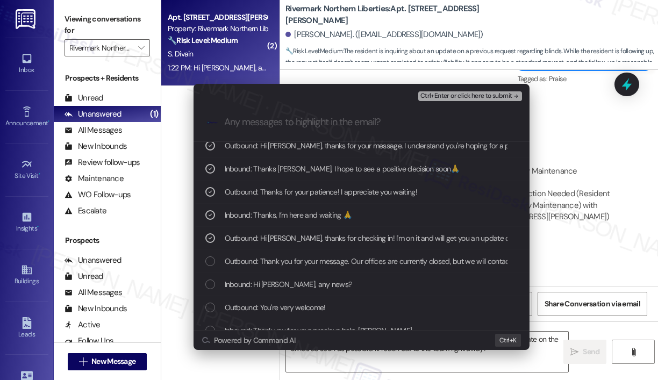
scroll to position [108, 0]
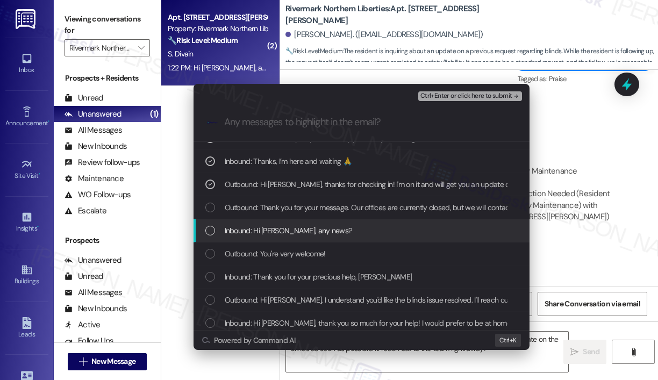
click at [353, 226] on div "Inbound: Hi Jay, any news?" at bounding box center [362, 231] width 315 height 12
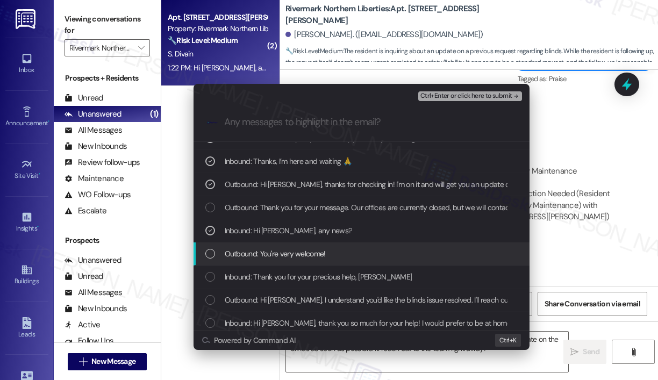
drag, startPoint x: 348, startPoint y: 258, endPoint x: 349, endPoint y: 269, distance: 10.8
click at [348, 258] on div "Outbound: You're very welcome!" at bounding box center [362, 254] width 315 height 12
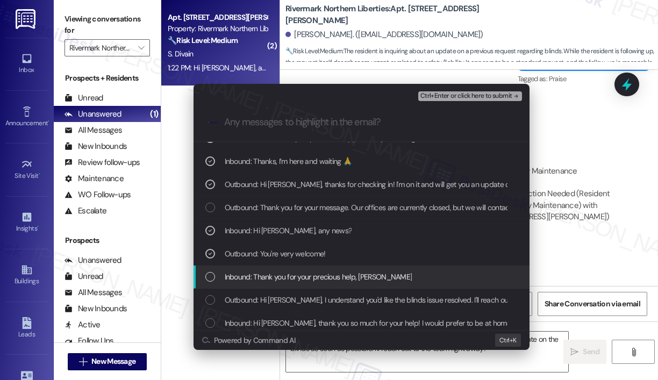
click at [349, 273] on span "Inbound: Thank you for your precious help, Jay 🙏" at bounding box center [319, 277] width 188 height 12
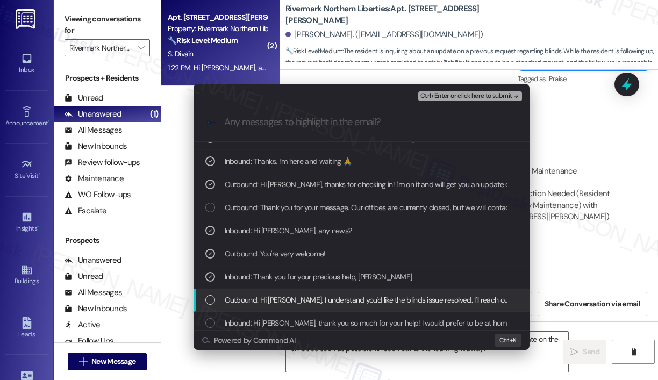
click at [355, 298] on span "Outbound: Hi Sasha, I understand you'd like the blinds issue resolved. I'll rea…" at bounding box center [494, 300] width 539 height 12
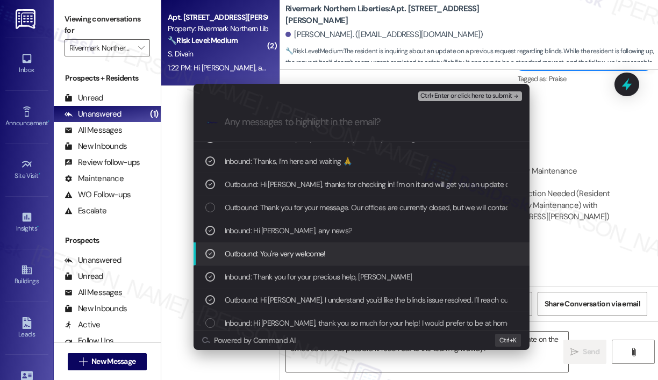
scroll to position [161, 0]
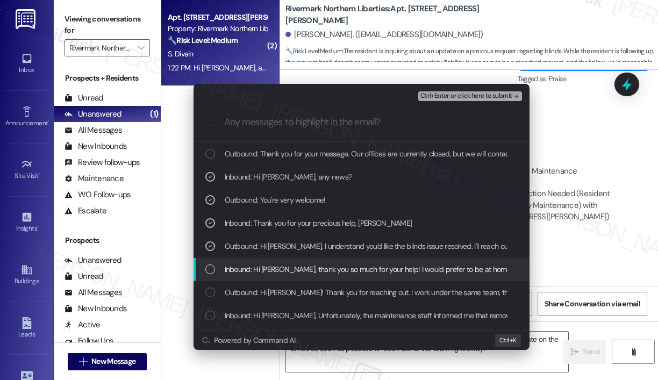
click at [408, 269] on span "Inbound: Hi Jay, thank you so much for your help! I would prefer to be at home …" at bounding box center [647, 269] width 844 height 12
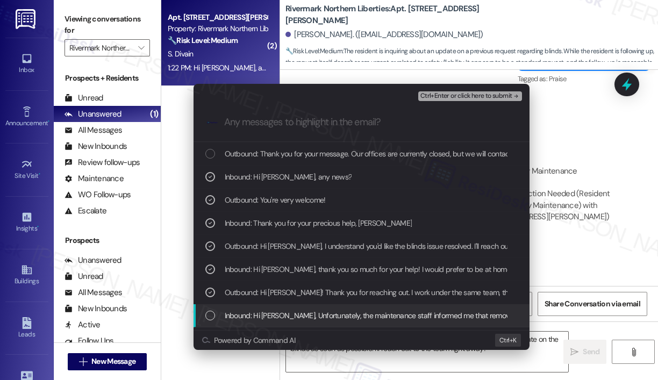
click at [408, 315] on span "Inbound: Hi Jay, Unfortunately, the maintenance staff informed me that removing…" at bounding box center [621, 316] width 793 height 12
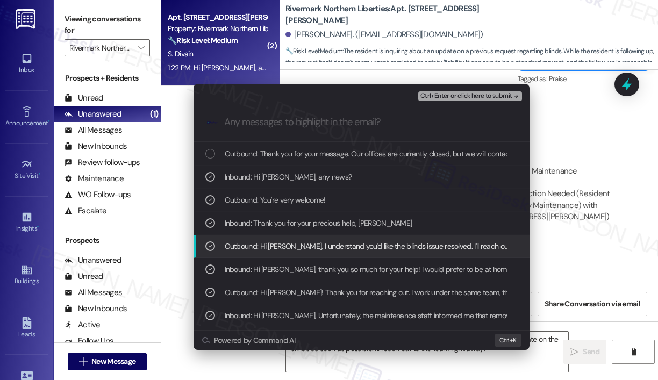
scroll to position [215, 0]
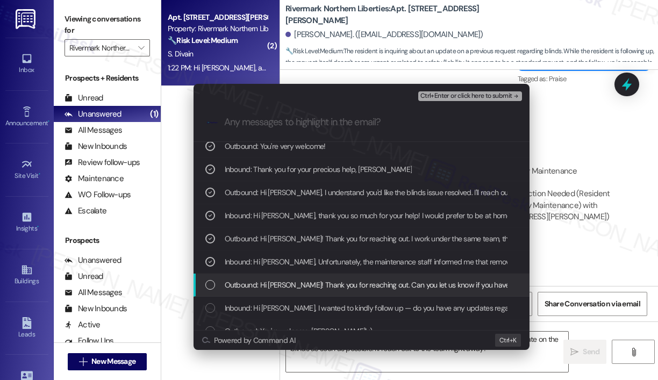
click at [415, 286] on span "Outbound: Hi Sasha! Thank you for reaching out. Can you let us know if you have…" at bounding box center [548, 285] width 647 height 12
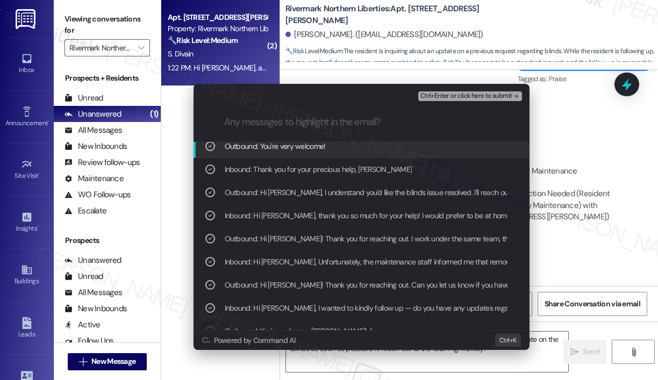
click at [452, 98] on span "Ctrl+Enter or click here to submit" at bounding box center [466, 96] width 92 height 8
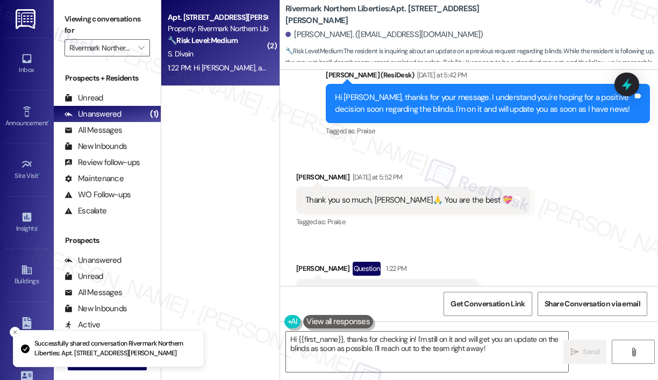
scroll to position [3611, 0]
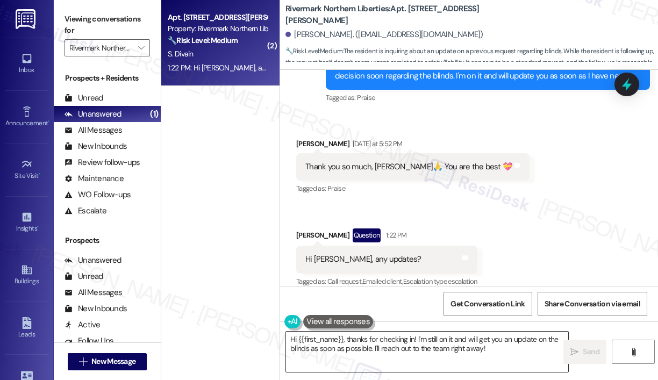
click at [493, 342] on textarea "Hi {{first_name}}, thanks for checking in! I'm still on it and will get you an …" at bounding box center [427, 352] width 282 height 40
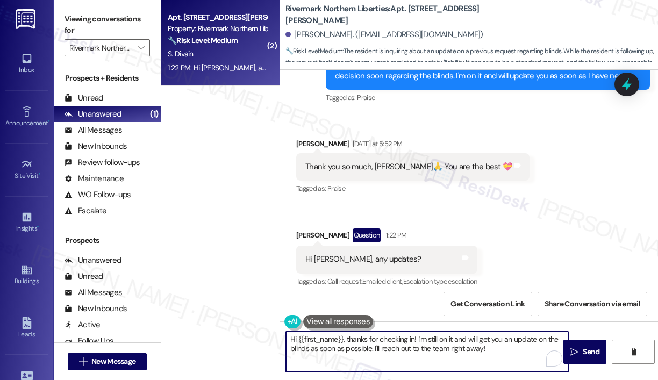
click at [496, 350] on textarea "Hi {{first_name}}, thanks for checking in! I'm still on it and will get you an …" at bounding box center [427, 352] width 282 height 40
click at [505, 346] on textarea "Hi {{first_name}}, thanks for checking in! I'm still on it and will get you an …" at bounding box center [427, 352] width 282 height 40
click at [579, 348] on span " Send" at bounding box center [585, 351] width 34 height 11
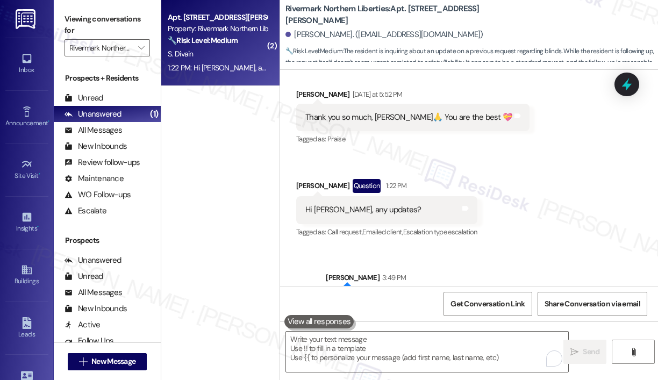
scroll to position [3698, 0]
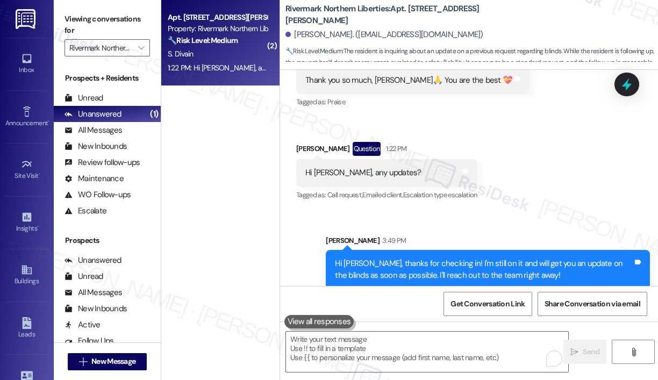
click at [552, 211] on div "Sent via SMS Sarah 3:49 PM Hi Sasha, thanks for checking in! I'm still on it an…" at bounding box center [469, 254] width 378 height 87
click at [144, 51] on icon "" at bounding box center [141, 48] width 6 height 9
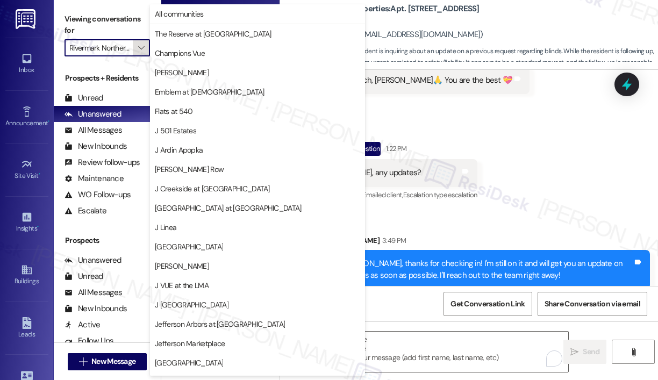
scroll to position [170, 0]
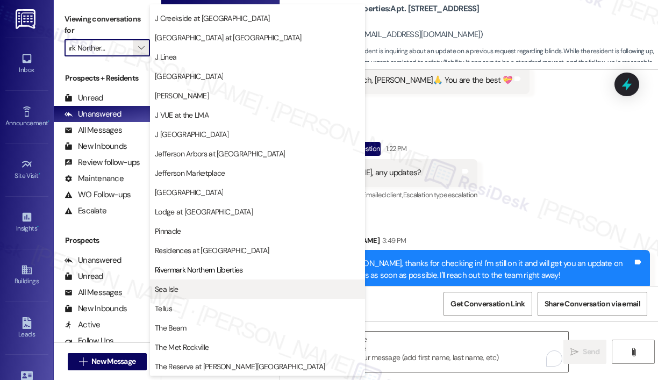
click at [192, 287] on span "Sea Isle" at bounding box center [257, 289] width 205 height 11
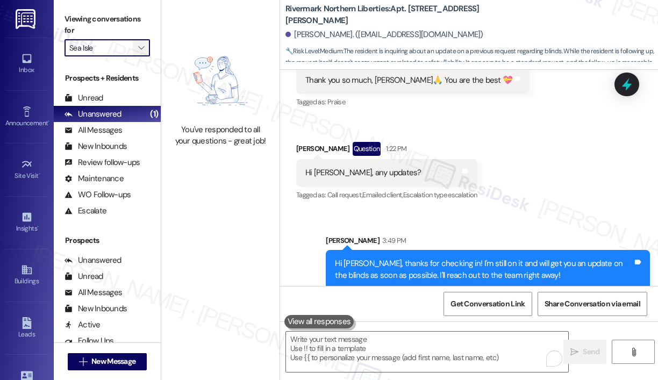
click at [135, 47] on button "" at bounding box center [141, 47] width 17 height 17
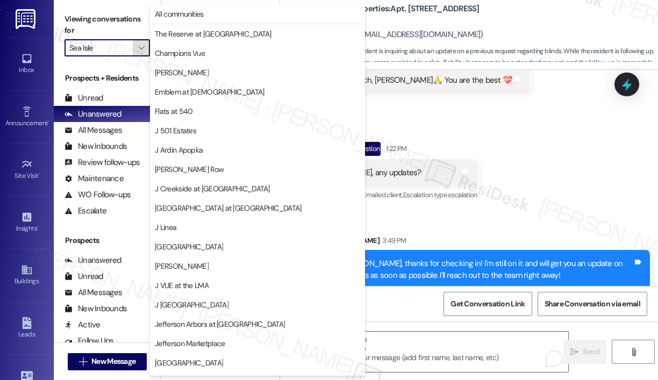
scroll to position [170, 0]
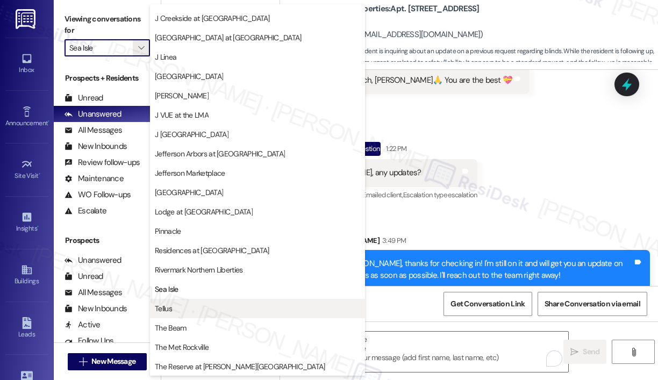
click at [218, 304] on span "Tellus" at bounding box center [257, 308] width 205 height 11
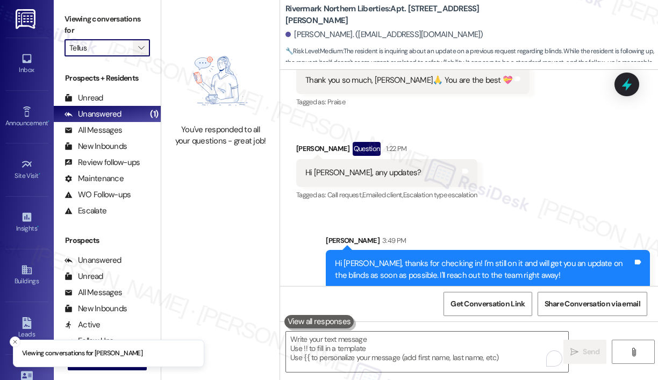
click at [135, 46] on button "" at bounding box center [141, 47] width 17 height 17
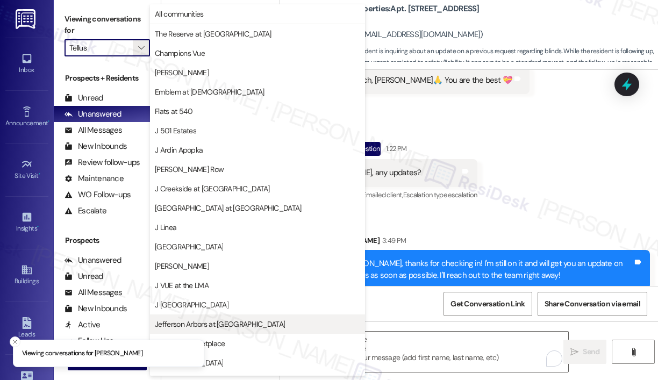
scroll to position [170, 0]
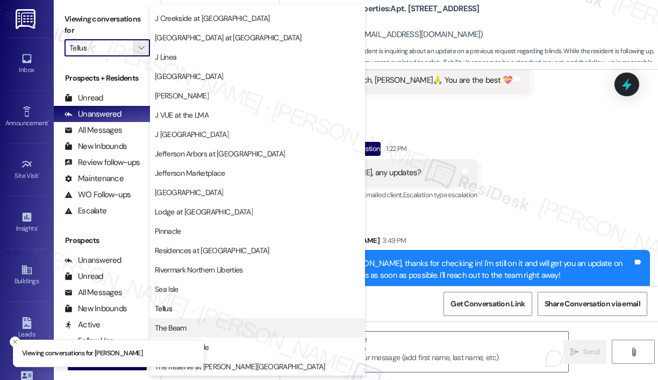
click at [173, 325] on span "The Beam" at bounding box center [170, 328] width 31 height 11
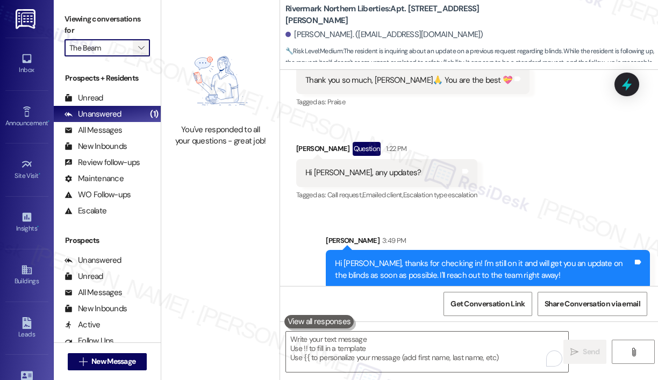
click at [138, 47] on icon "" at bounding box center [141, 48] width 6 height 9
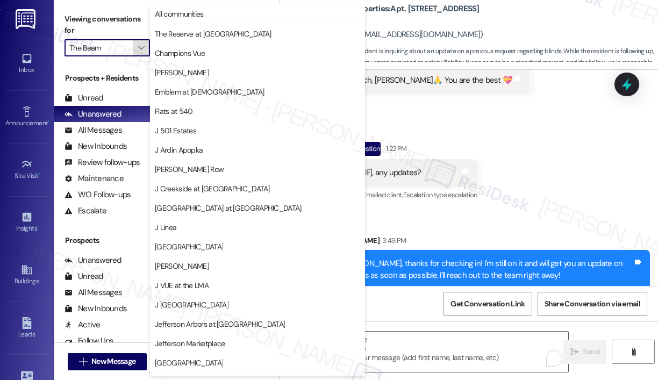
scroll to position [170, 0]
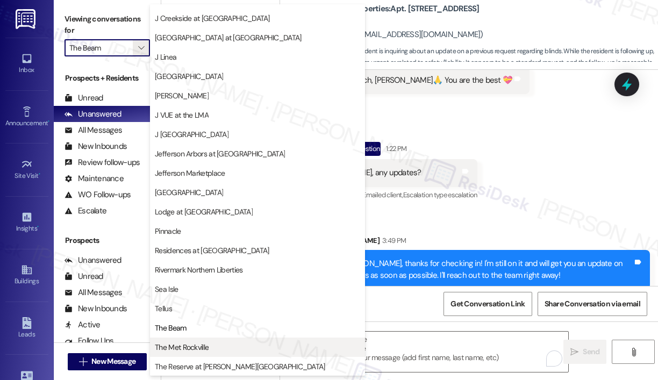
click at [218, 348] on span "The Met Rockville" at bounding box center [257, 347] width 205 height 11
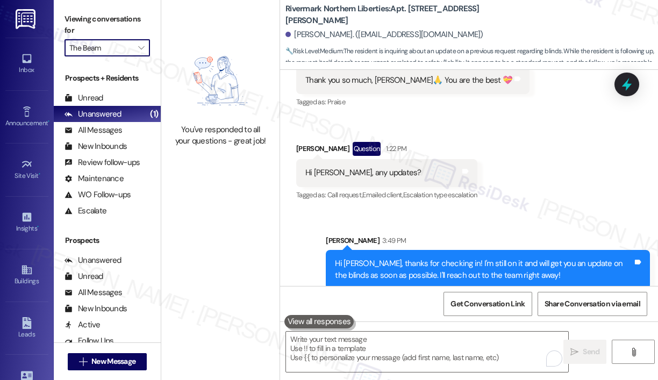
type input "The Met Rockville"
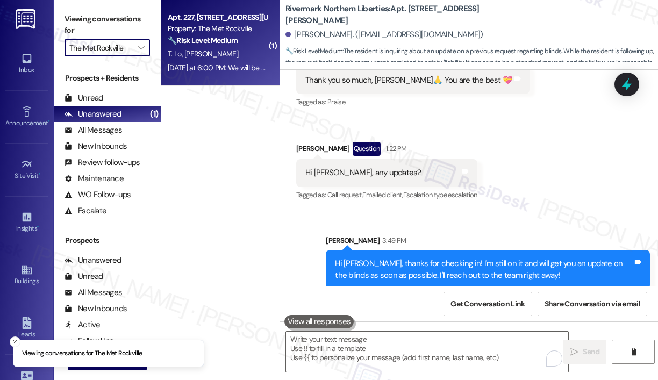
click at [240, 66] on div "Yesterday at 6:00 PM: We will be back by 9/23. Can the package be kept until th…" at bounding box center [456, 68] width 576 height 10
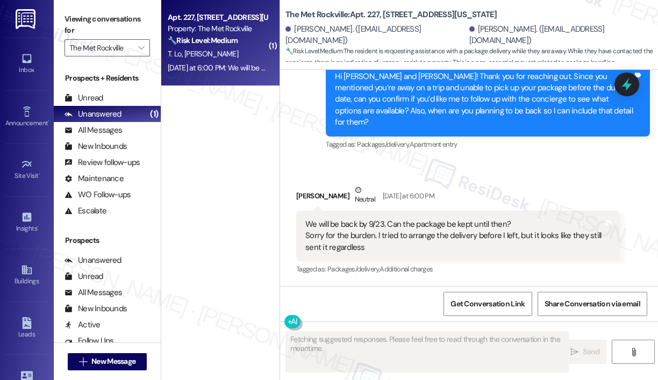
scroll to position [1152, 0]
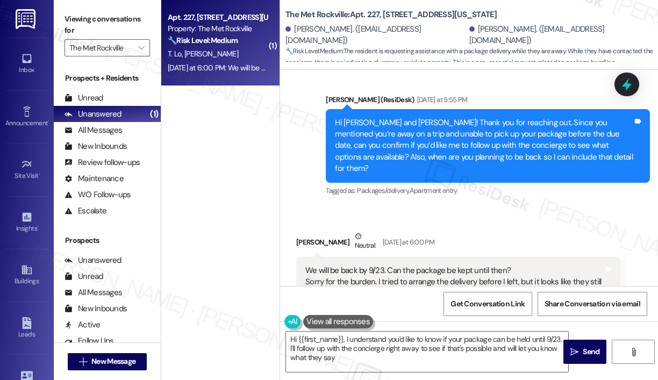
type textarea "Hi {{first_name}}, I understand you'd like to know if your package can be held …"
drag, startPoint x: 501, startPoint y: 164, endPoint x: 509, endPoint y: 162, distance: 7.8
click at [503, 206] on div "Received via SMS Steven Yang Neutral Yesterday at 6:00 PM We will be back by 9/…" at bounding box center [469, 268] width 378 height 125
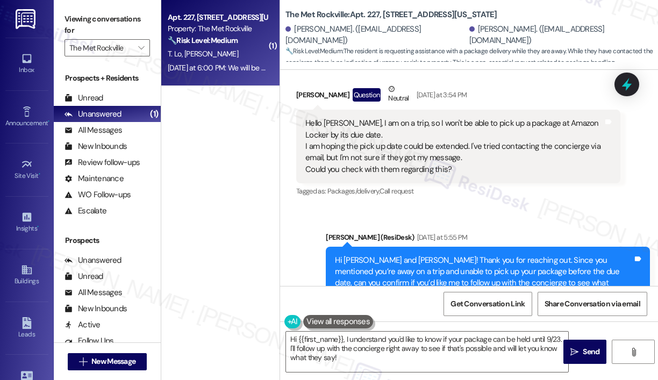
scroll to position [991, 0]
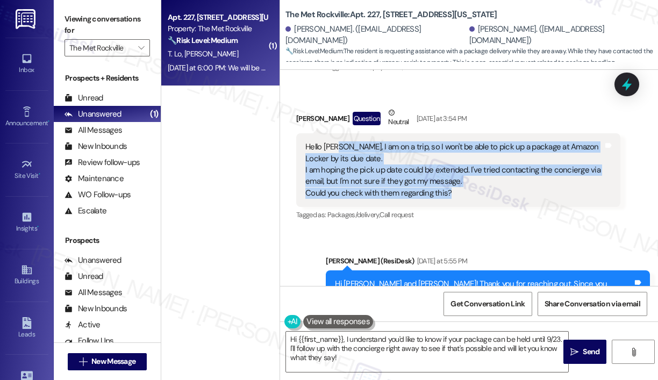
drag, startPoint x: 469, startPoint y: 156, endPoint x: 336, endPoint y: 115, distance: 139.8
click at [336, 141] on div "Hello Jay, I am on a trip, so I won't be able to pick up a package at Amazon Lo…" at bounding box center [454, 170] width 298 height 58
copy div "I am on a trip, so I won't be able to pick up a package at Amazon Locker by its…"
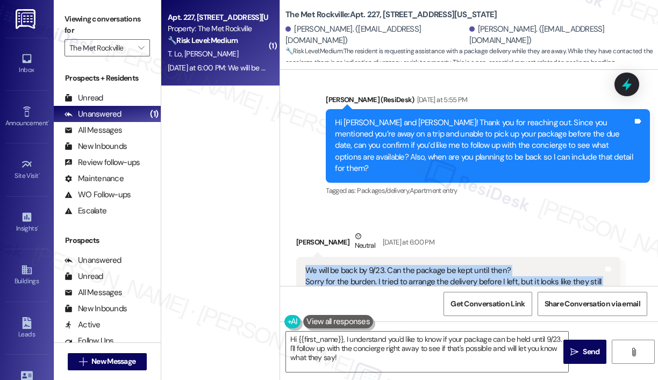
drag, startPoint x: 399, startPoint y: 246, endPoint x: 305, endPoint y: 219, distance: 97.7
click at [305, 265] on div "We will be back by 9/23. Can the package be kept until then? Sorry for the burd…" at bounding box center [454, 282] width 298 height 34
copy div "We will be back by 9/23. Can the package be kept until then? Sorry for the burd…"
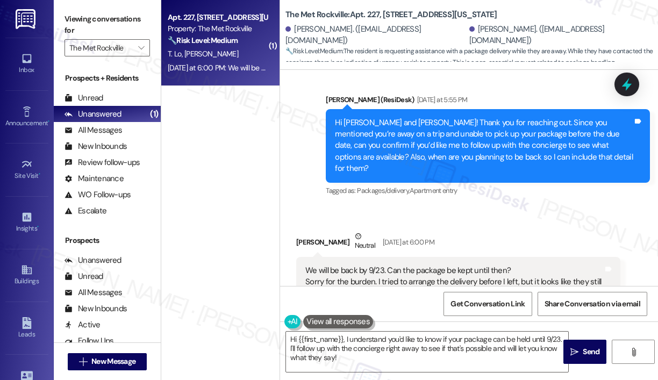
click at [509, 206] on div "Received via SMS Steven Yang Neutral Yesterday at 6:00 PM We will be back by 9/…" at bounding box center [469, 268] width 378 height 125
click at [634, 80] on icon at bounding box center [627, 84] width 18 height 18
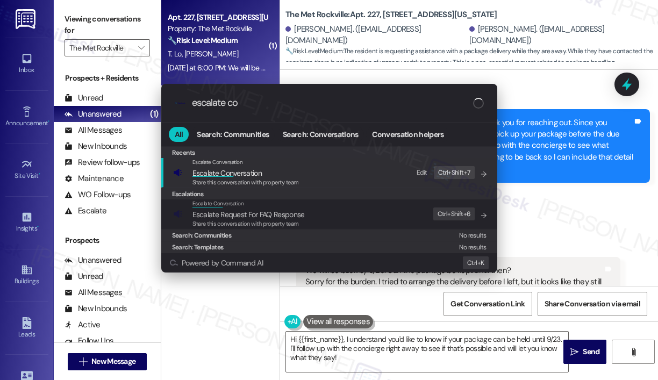
type input "escalate con"
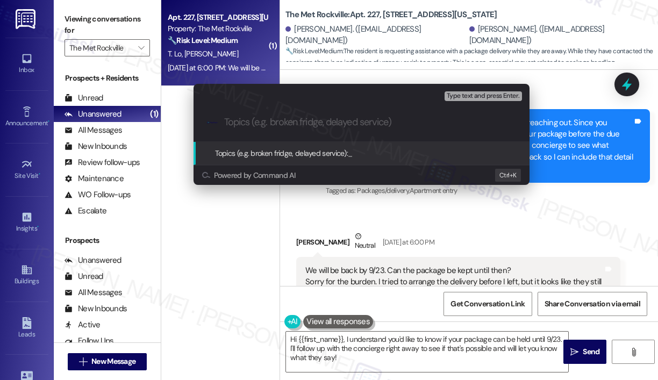
paste input "Request to Extend Amazon Locker Pickup Until 9/23"
type input "Request to Extend Amazon Locker Pickup Until 9/23"
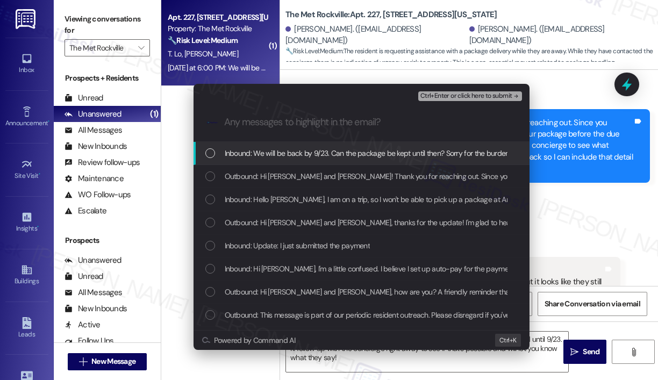
click at [310, 151] on span "Inbound: We will be back by 9/23. Can the package be kept until then? Sorry for…" at bounding box center [497, 153] width 545 height 12
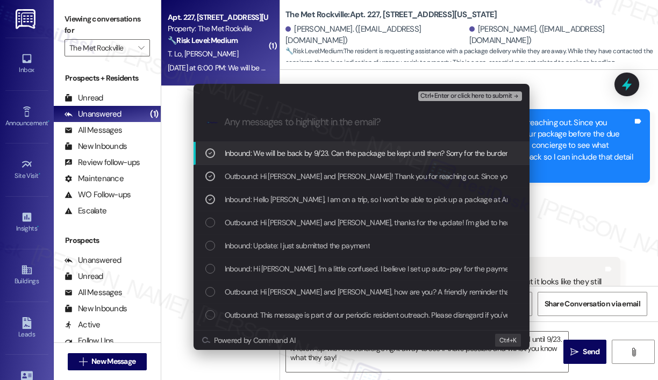
click at [449, 96] on span "Ctrl+Enter or click here to submit" at bounding box center [466, 96] width 92 height 8
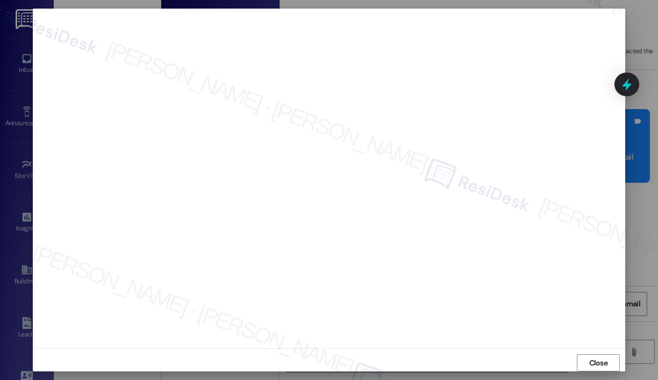
scroll to position [1152, 0]
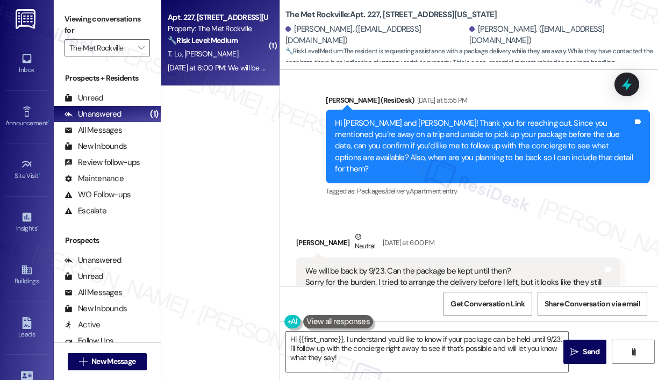
click at [486, 223] on div "Received via SMS Steven Yang Neutral Yesterday at 6:00 PM We will be back by 9/…" at bounding box center [458, 277] width 340 height 109
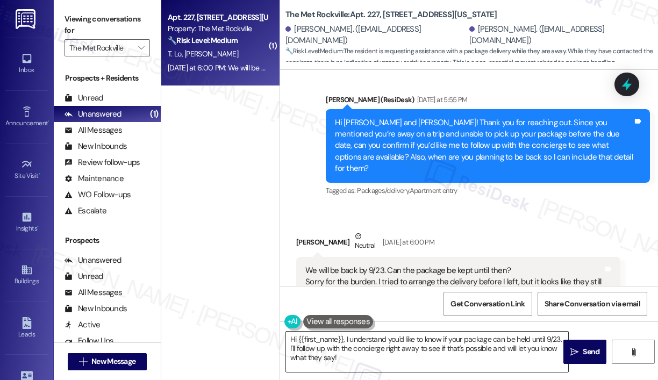
click at [407, 358] on textarea "Hi {{first_name}}, I understand you'd like to know if your package can be held …" at bounding box center [427, 352] width 282 height 40
click at [583, 352] on span "Send" at bounding box center [591, 351] width 17 height 11
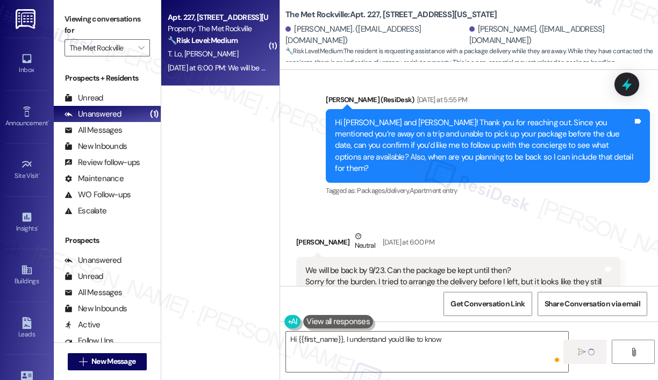
scroll to position [1152, 0]
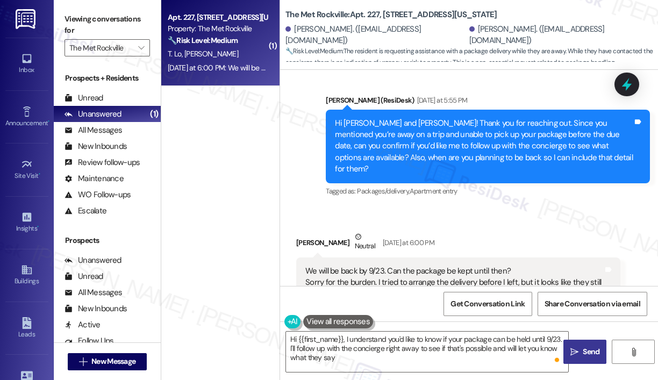
type textarea "Hi {{first_name}}, I understand you'd like to know if your package can be held …"
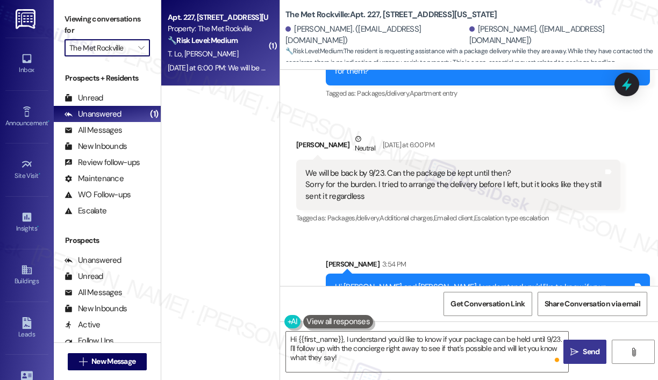
click at [118, 53] on input "The Met Rockville" at bounding box center [100, 47] width 63 height 17
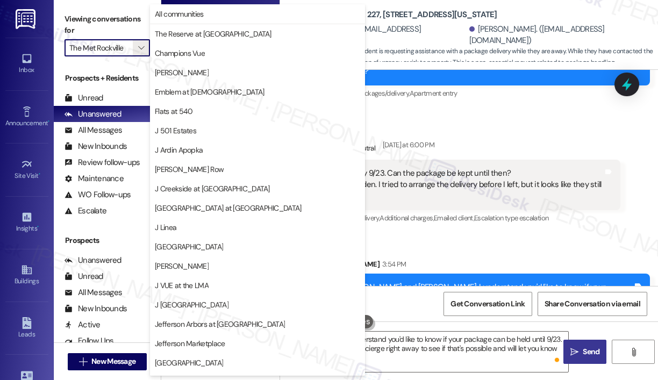
scroll to position [170, 0]
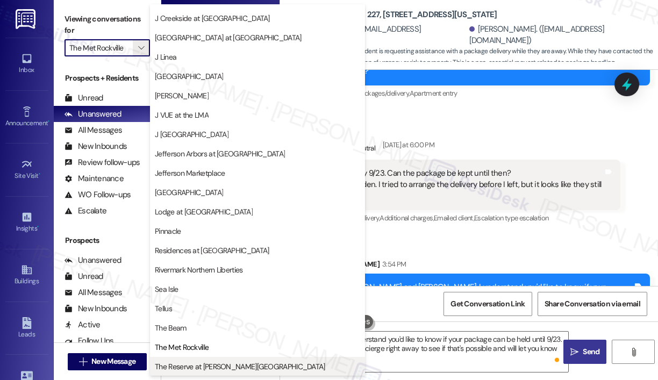
click at [212, 361] on span "The Reserve at Patterson Place" at bounding box center [240, 366] width 170 height 11
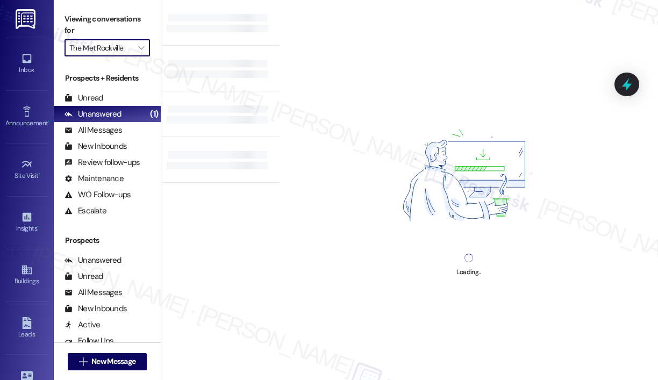
type input "The Reserve at Patterson Place"
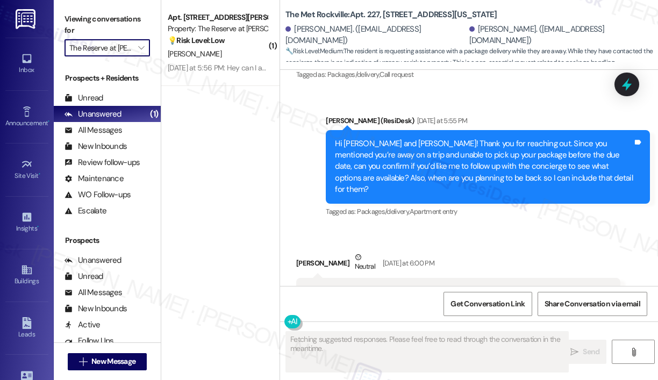
scroll to position [1152, 0]
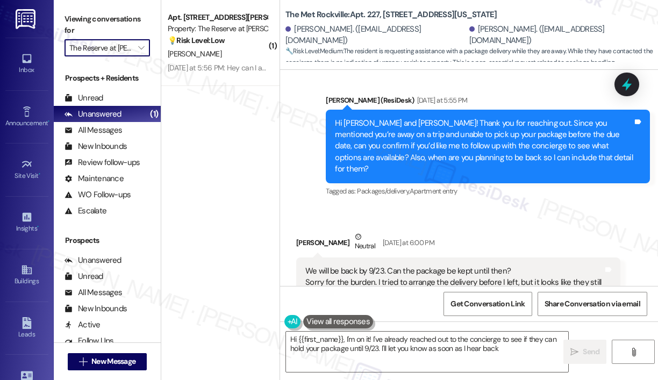
type textarea "Hi {{first_name}}, I'm on it! I've already reached out to the concierge to see …"
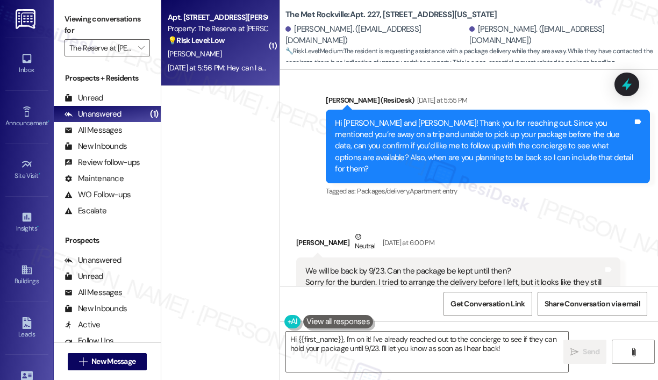
click at [230, 68] on div "Yesterday at 5:56 PM: Hey can I ask a question? Yesterday at 5:56 PM: Hey can I…" at bounding box center [237, 68] width 139 height 10
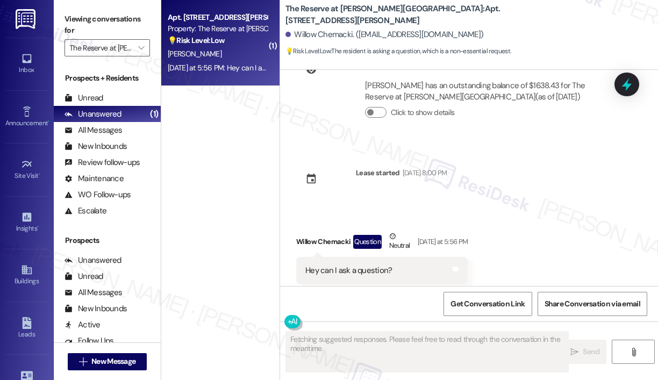
scroll to position [1069, 0]
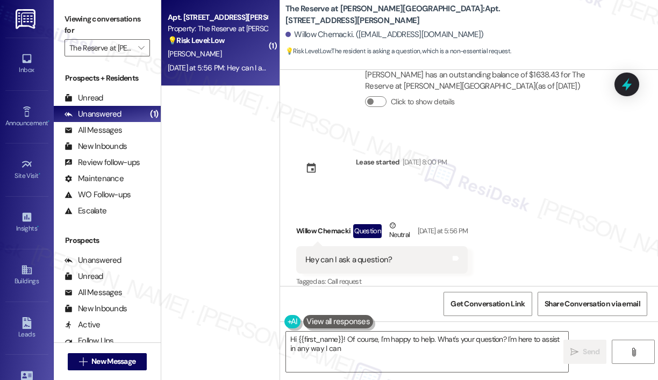
type textarea "Hi {{first_name}}! Of course, I'm happy to help. What's your question? I'm here…"
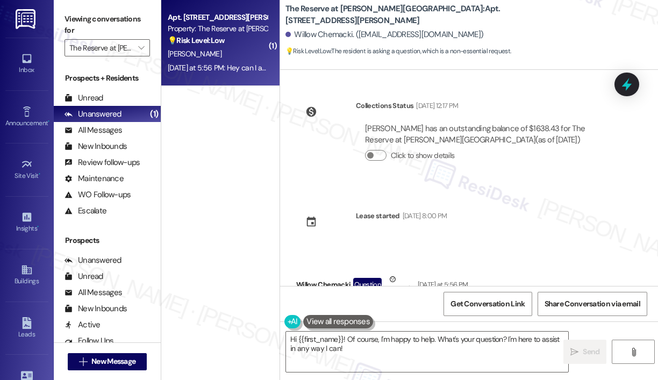
scroll to position [961, 0]
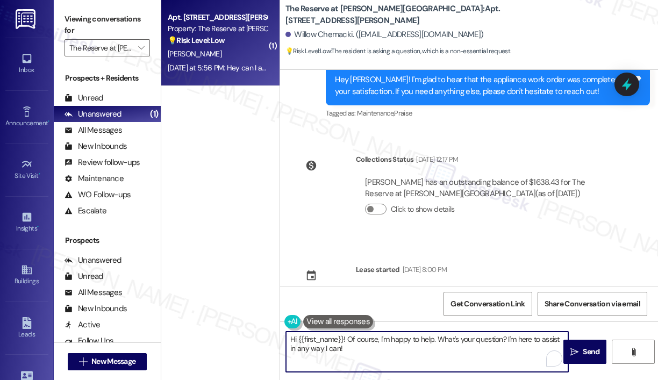
click at [464, 352] on textarea "Hi {{first_name}}! Of course, I'm happy to help. What's your question? I'm here…" at bounding box center [427, 352] width 282 height 40
click at [481, 342] on textarea "Hi {{first_name}}! Of course, I'm happy to help. What's your question? I'm here…" at bounding box center [427, 352] width 282 height 40
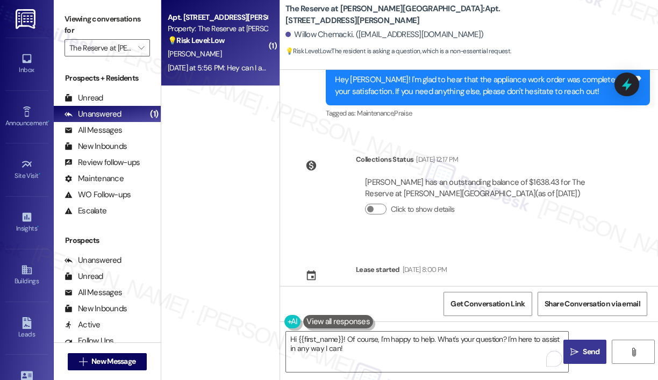
click at [574, 348] on icon "" at bounding box center [574, 352] width 8 height 9
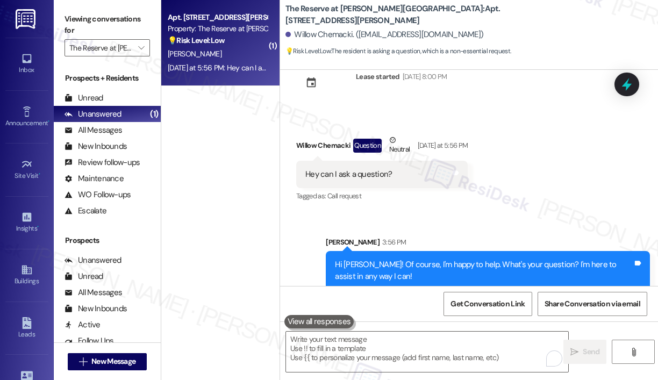
scroll to position [1155, 0]
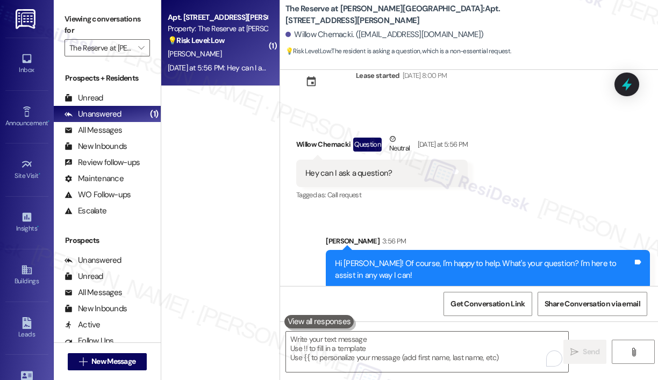
click at [550, 41] on div "Willow Chemacki. (willow@chemacki.net)" at bounding box center [472, 35] width 373 height 22
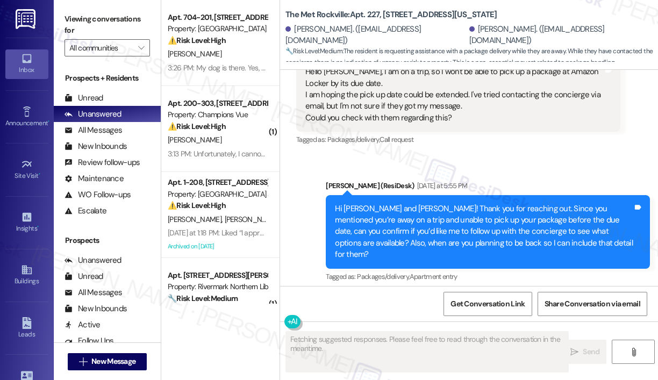
scroll to position [1152, 0]
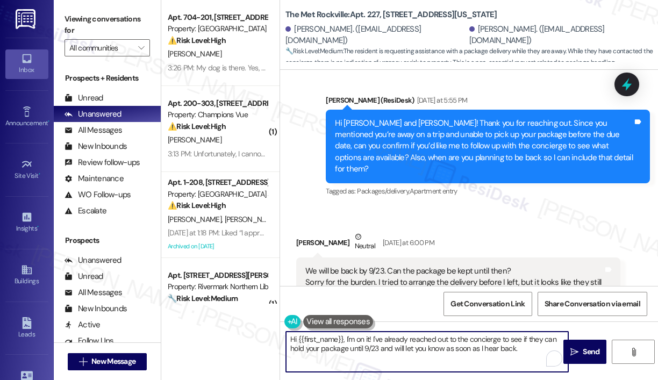
drag, startPoint x: 343, startPoint y: 340, endPoint x: 545, endPoint y: 363, distance: 203.5
click at [546, 366] on div "Hi {{first_name}}, I'm on it! I've already reached out to the concierge to see …" at bounding box center [427, 351] width 283 height 41
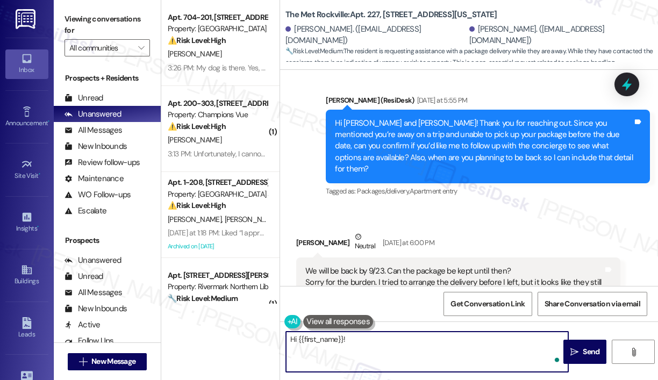
paste textarea "The site team asked me to let you know that the concierge will hold your packag…"
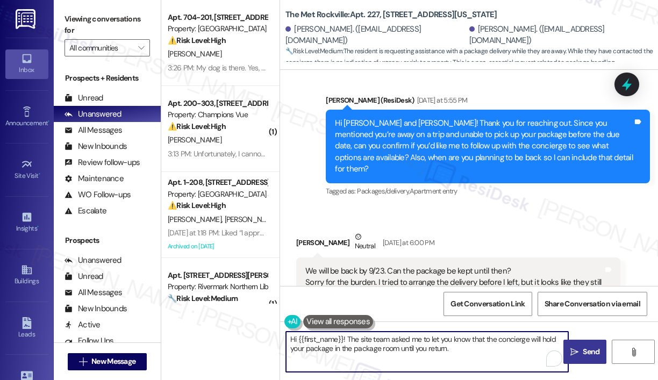
type textarea "Hi {{first_name}}! The site team asked me to let you know that the concierge wi…"
click at [587, 354] on span "Send" at bounding box center [591, 351] width 17 height 11
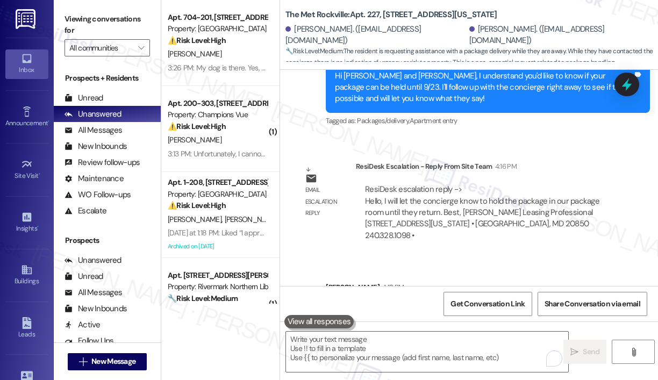
scroll to position [1605, 0]
